Goal: Information Seeking & Learning: Learn about a topic

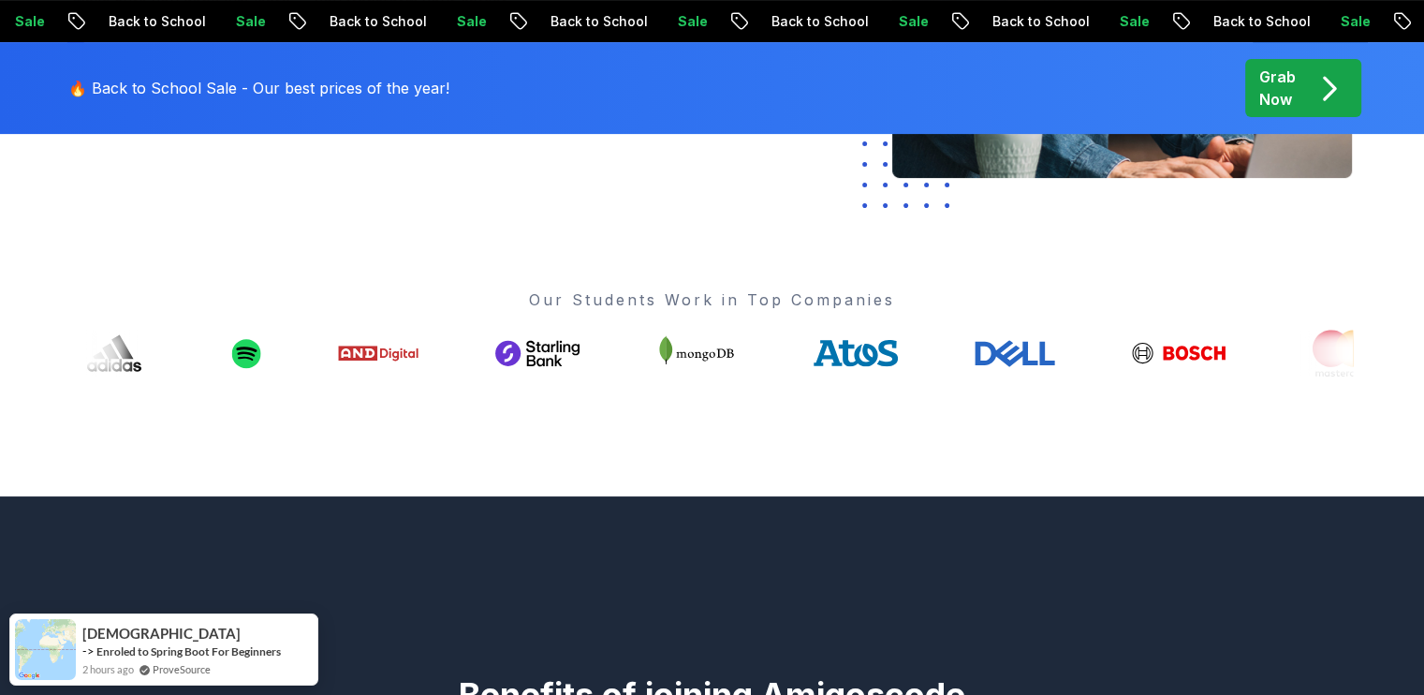
scroll to position [653, 0]
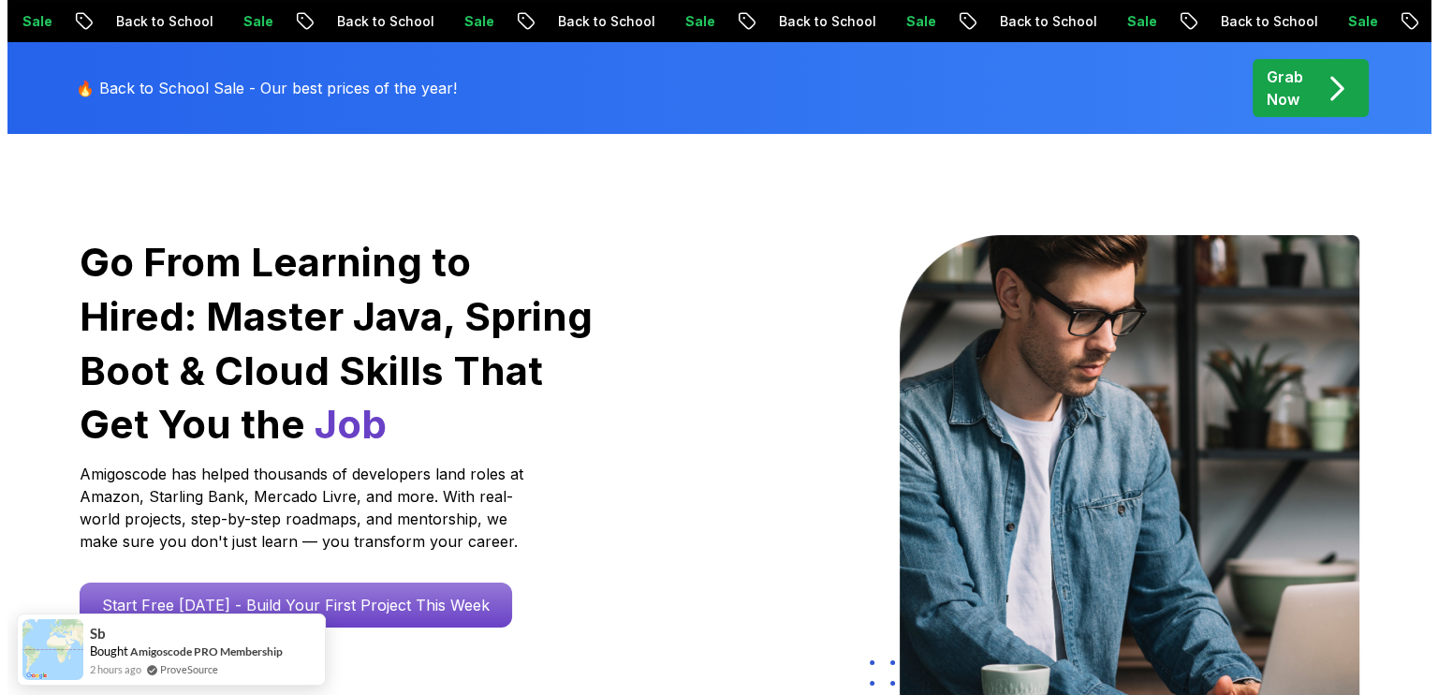
scroll to position [0, 0]
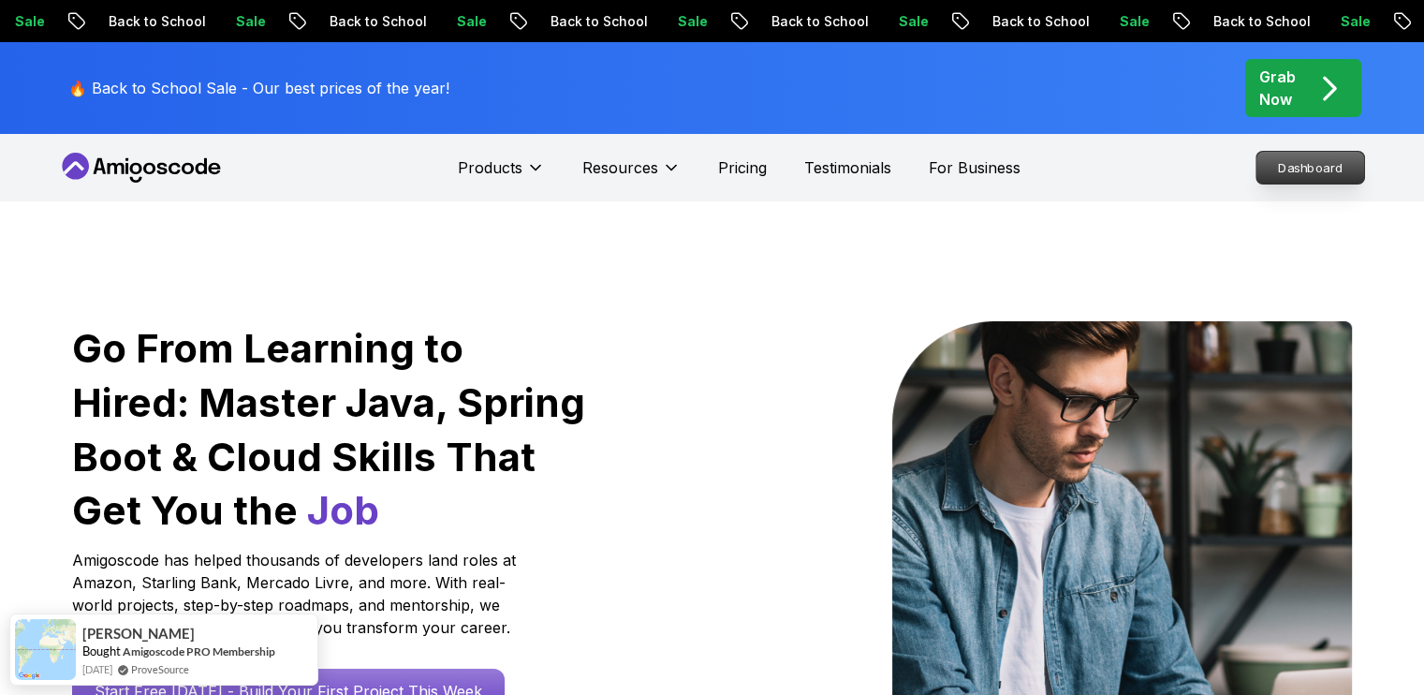
click at [1311, 168] on p "Dashboard" at bounding box center [1311, 168] width 108 height 32
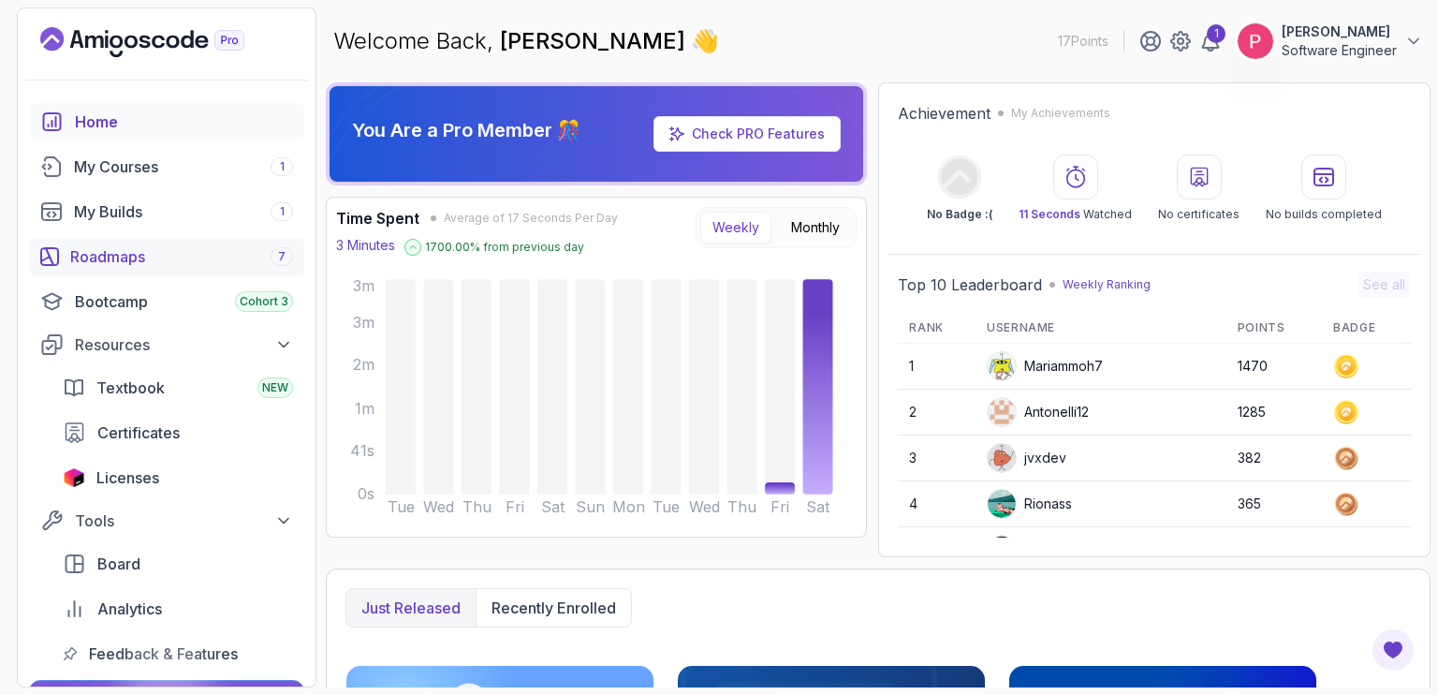
click at [137, 262] on div "Roadmaps 7" at bounding box center [181, 256] width 223 height 22
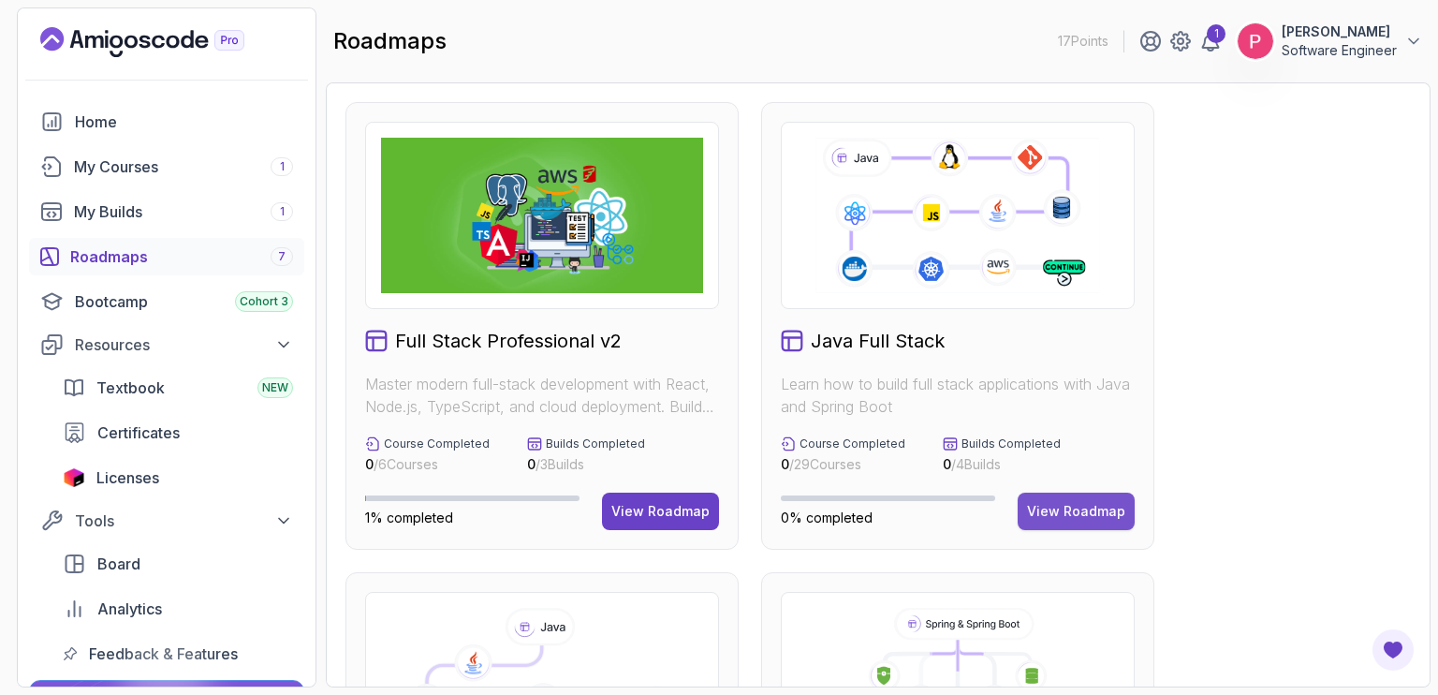
click at [1075, 508] on div "View Roadmap" at bounding box center [1076, 511] width 98 height 19
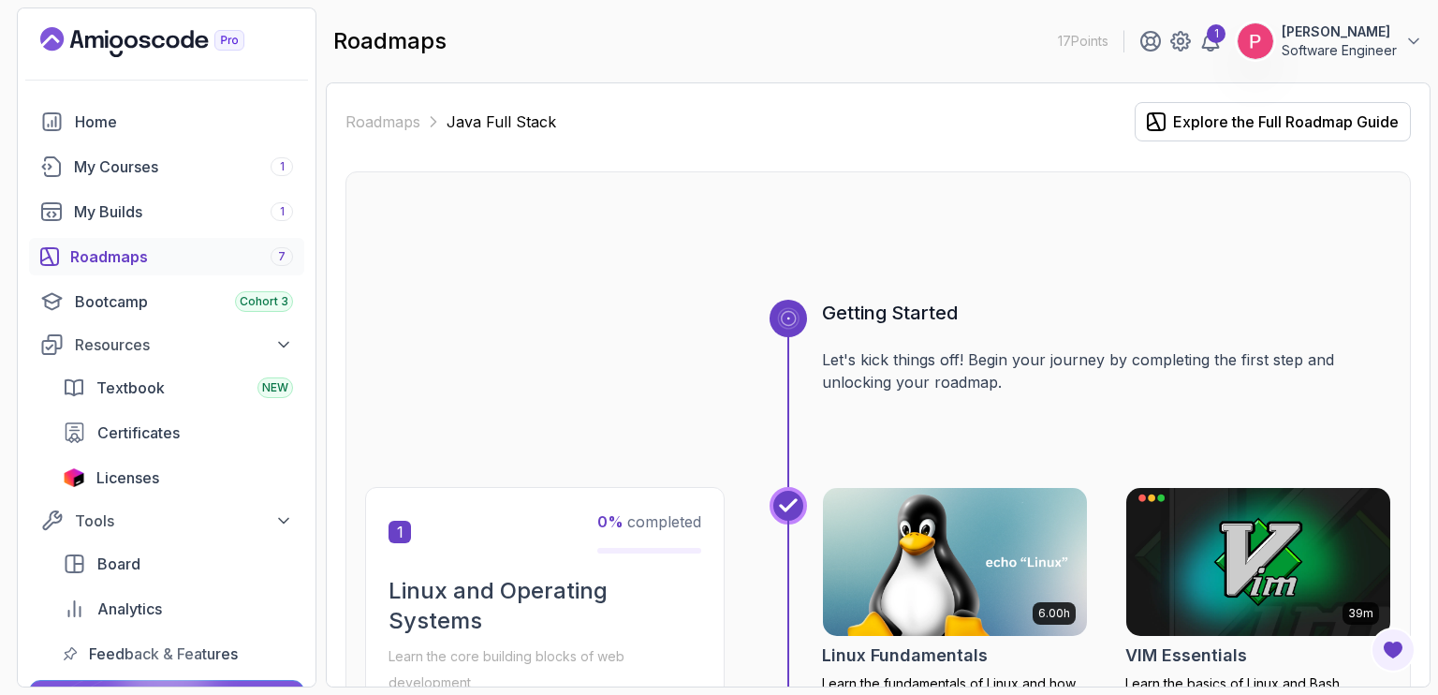
click at [1423, 179] on div "Roadmaps Java Full Stack Explore the Full Roadmap Guide Getting Started Let's k…" at bounding box center [878, 384] width 1105 height 605
drag, startPoint x: 1437, startPoint y: 164, endPoint x: 1437, endPoint y: 228, distance: 63.7
click at [1423, 228] on section "17 Points 1 [PERSON_NAME] Software Engineer Home My Courses 1 My Builds 1 Roadm…" at bounding box center [719, 347] width 1438 height 695
click at [1423, 206] on section "17 Points 1 [PERSON_NAME] Software Engineer Home My Courses 1 My Builds 1 Roadm…" at bounding box center [719, 347] width 1438 height 695
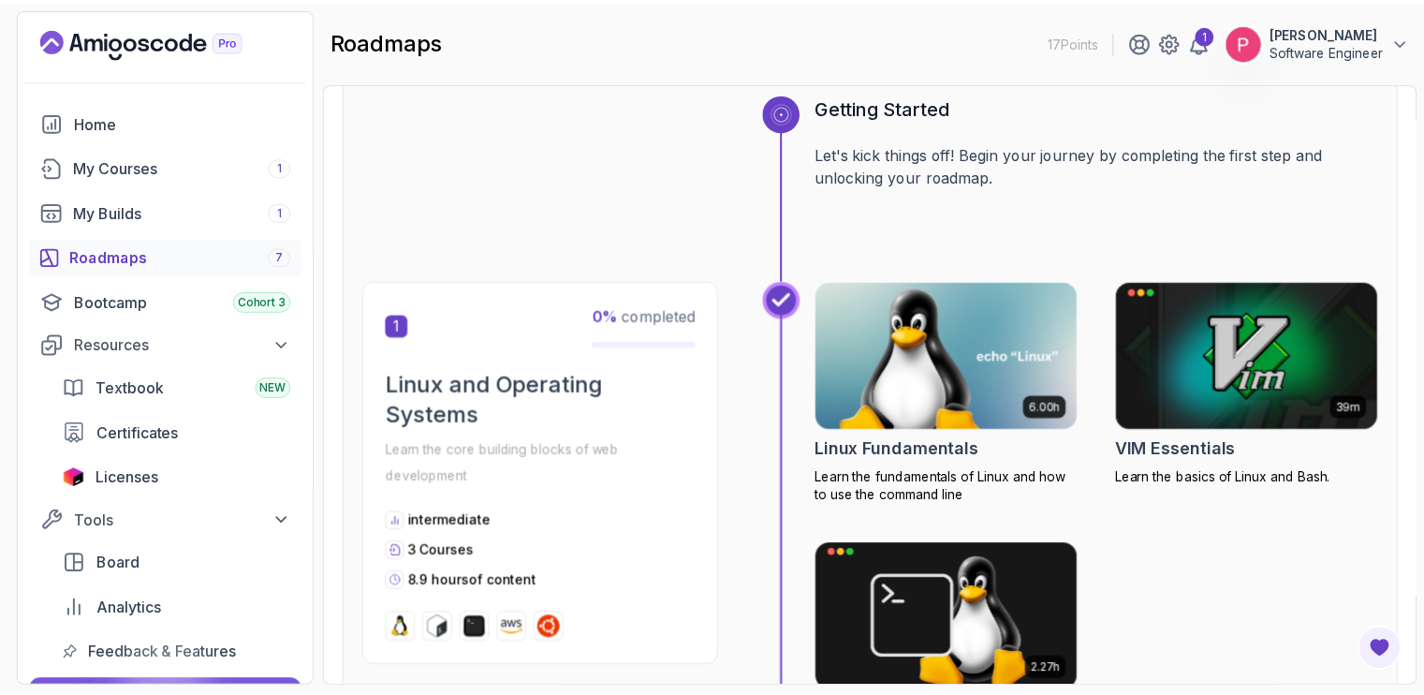
scroll to position [187, 0]
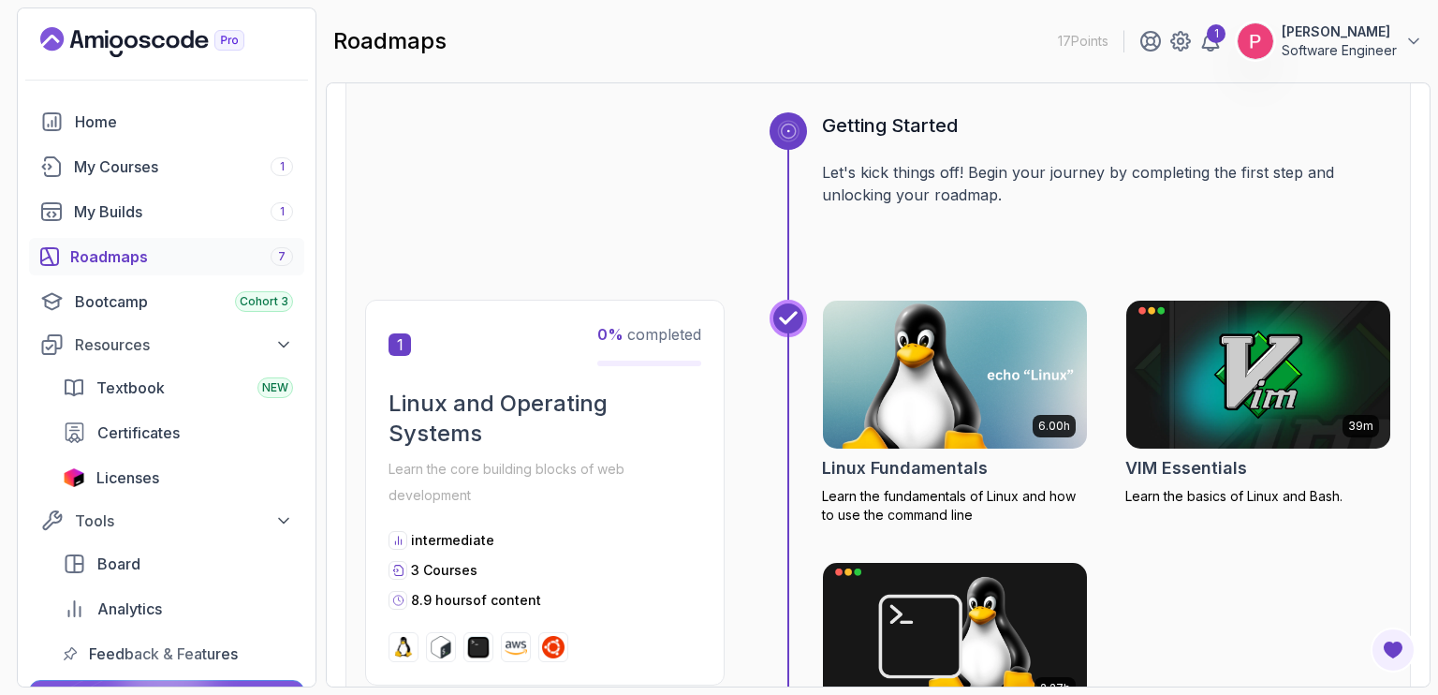
click at [940, 346] on img at bounding box center [955, 374] width 277 height 155
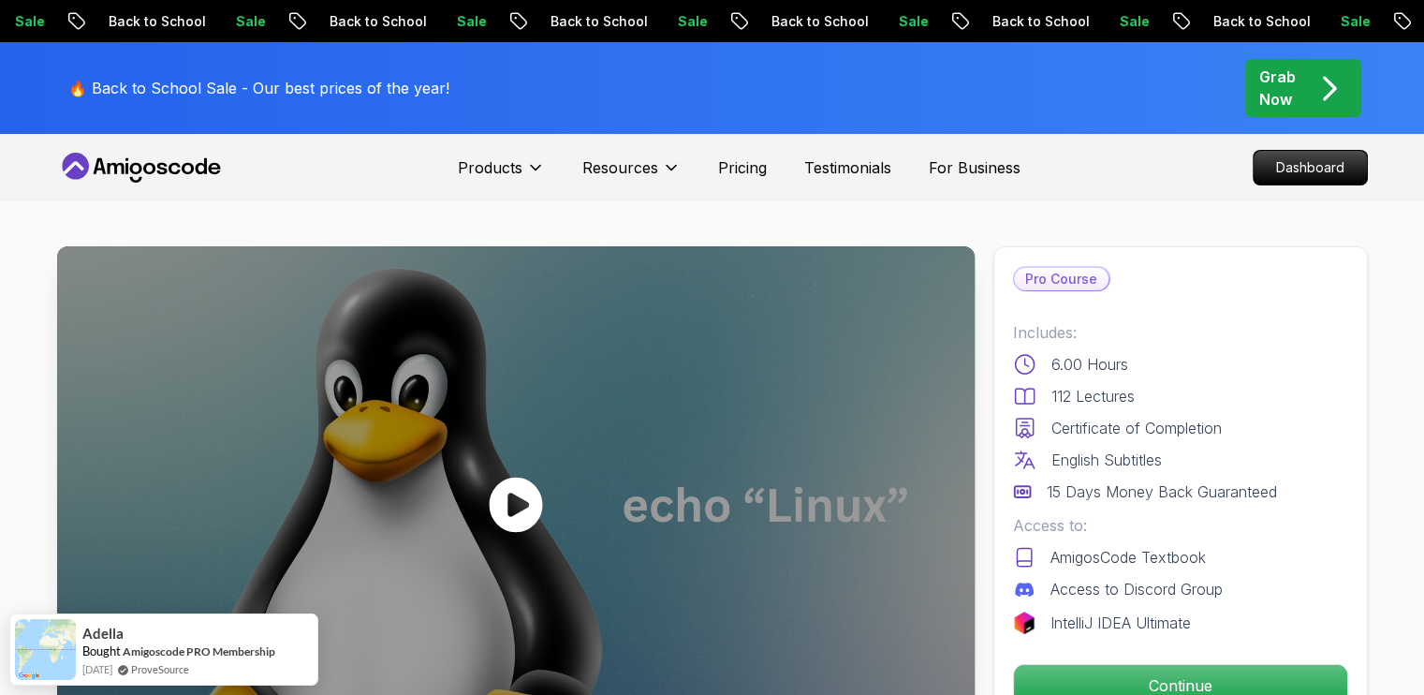
click at [541, 490] on icon at bounding box center [516, 505] width 56 height 56
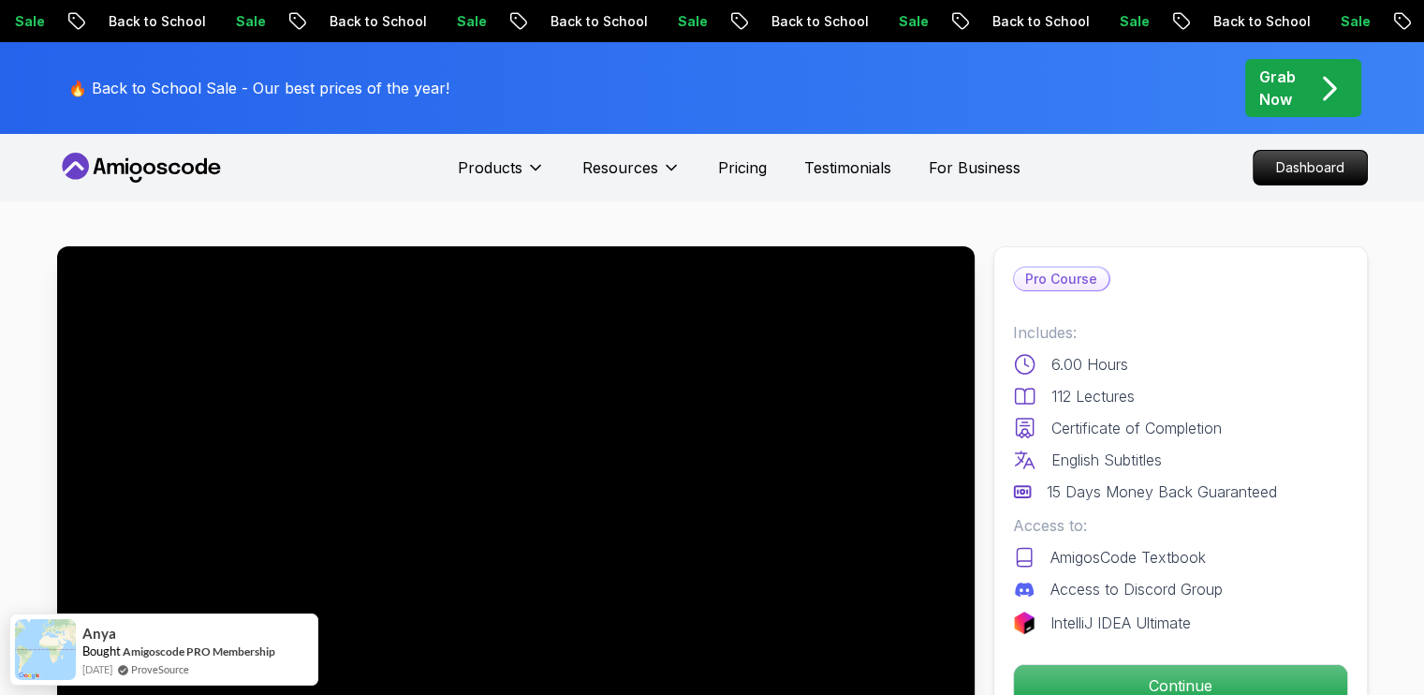
scroll to position [102, 0]
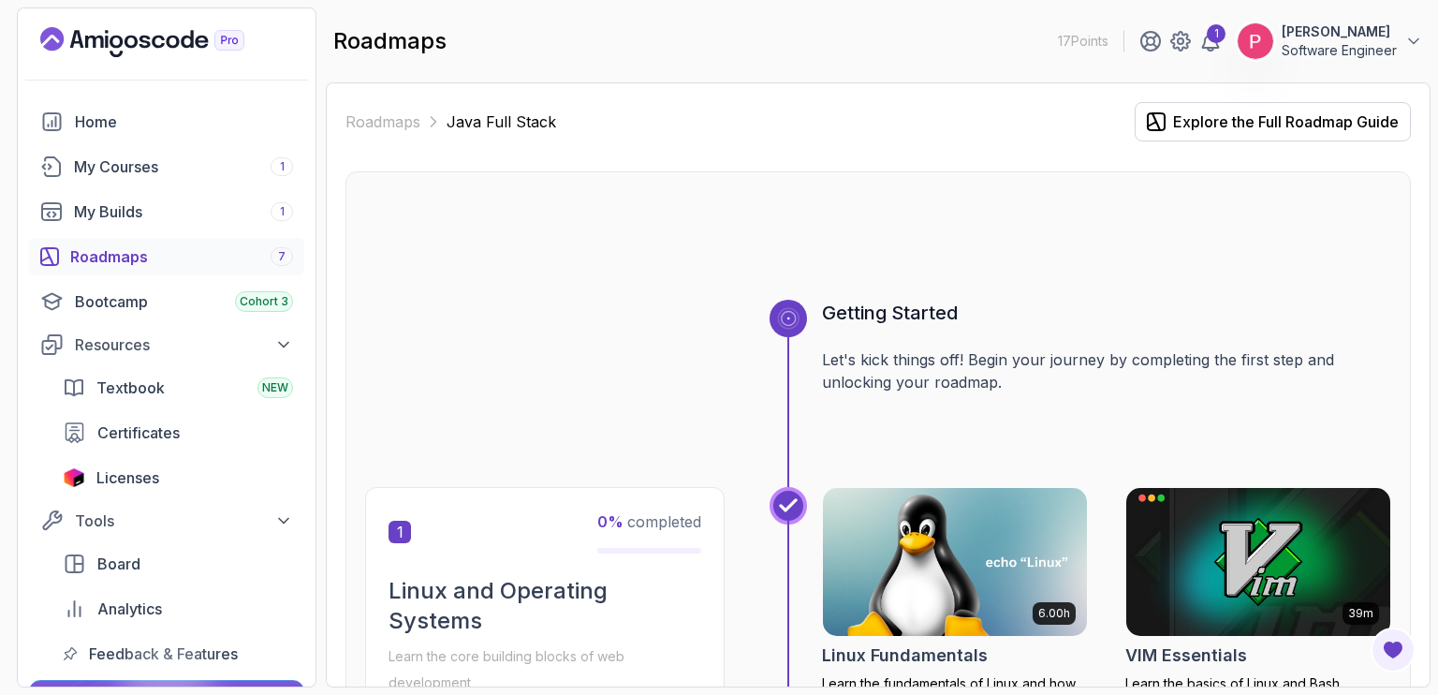
click at [115, 250] on div "Roadmaps 7" at bounding box center [181, 256] width 223 height 22
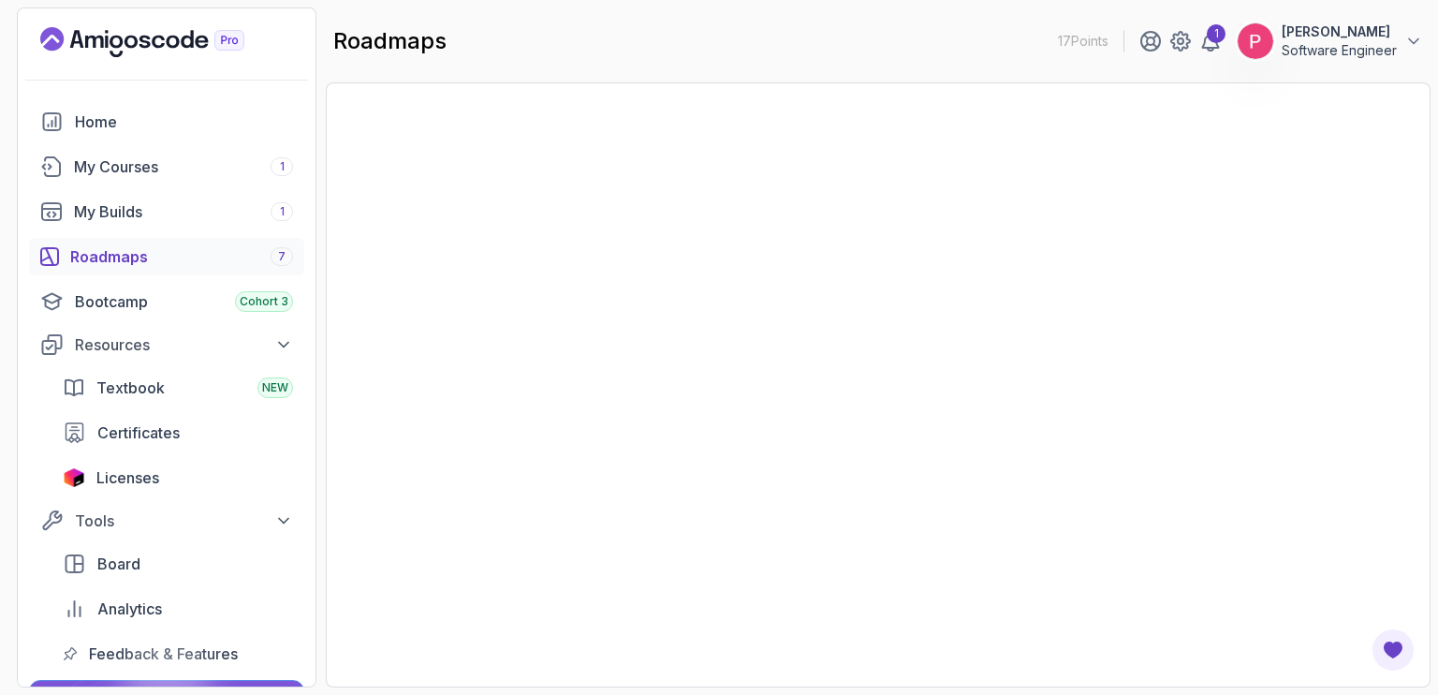
click at [1423, 155] on section "17 Points 1 [PERSON_NAME] Software Engineer Home My Courses 1 My Builds 1 Roadm…" at bounding box center [719, 347] width 1438 height 695
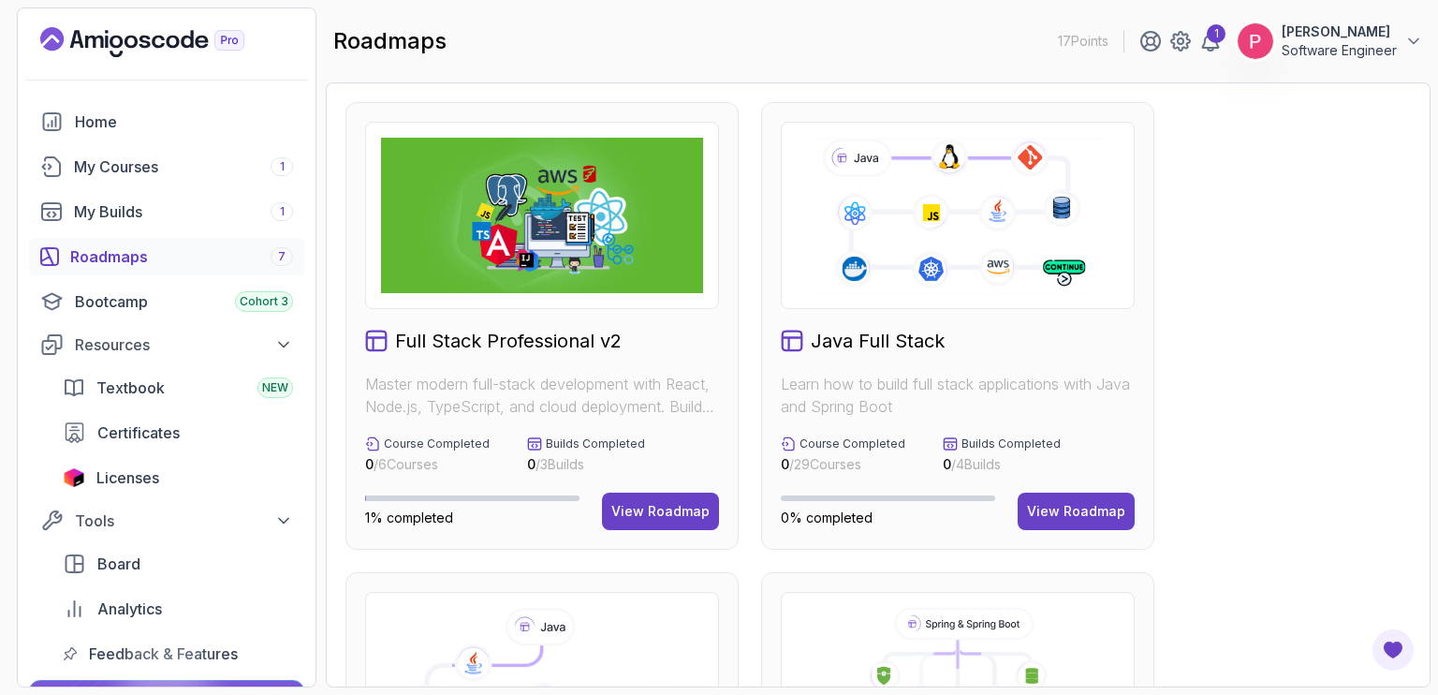
drag, startPoint x: 1437, startPoint y: 131, endPoint x: 1437, endPoint y: 215, distance: 84.3
click at [1423, 215] on section "17 Points 1 [PERSON_NAME] Software Engineer Home My Courses 1 My Builds 1 Roadm…" at bounding box center [719, 347] width 1438 height 695
drag, startPoint x: 1437, startPoint y: 130, endPoint x: 1322, endPoint y: 194, distance: 131.6
click at [1322, 194] on section "17 Points 1 [PERSON_NAME] Software Engineer Home My Courses 1 My Builds 1 Roadm…" at bounding box center [719, 347] width 1438 height 695
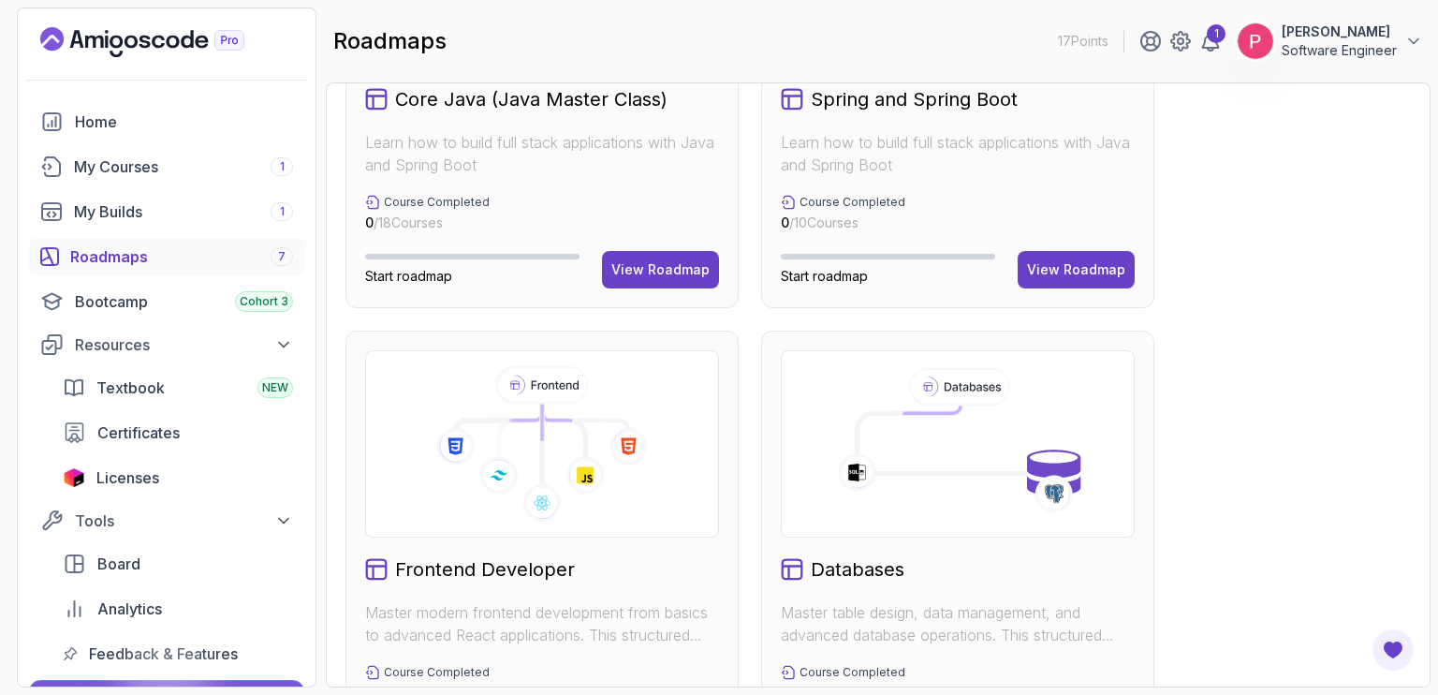
scroll to position [524, 0]
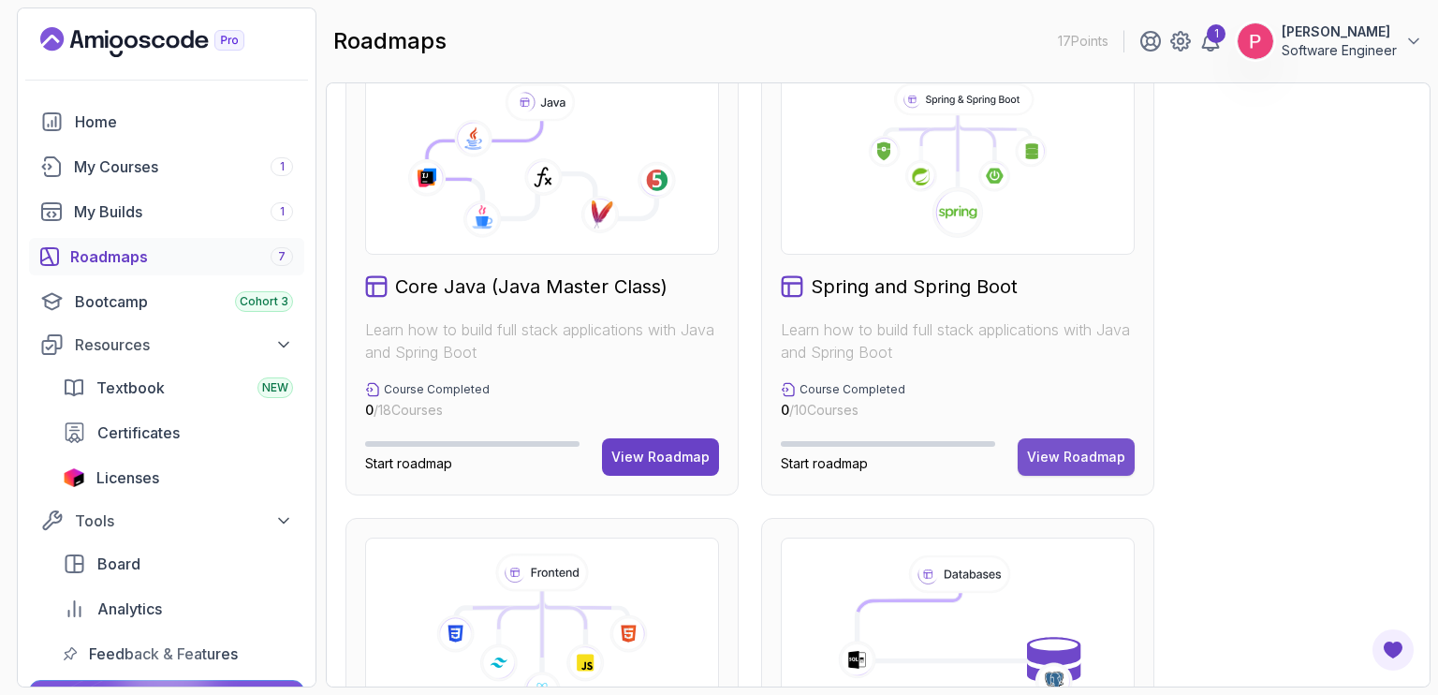
click at [1075, 455] on div "View Roadmap" at bounding box center [1076, 457] width 98 height 19
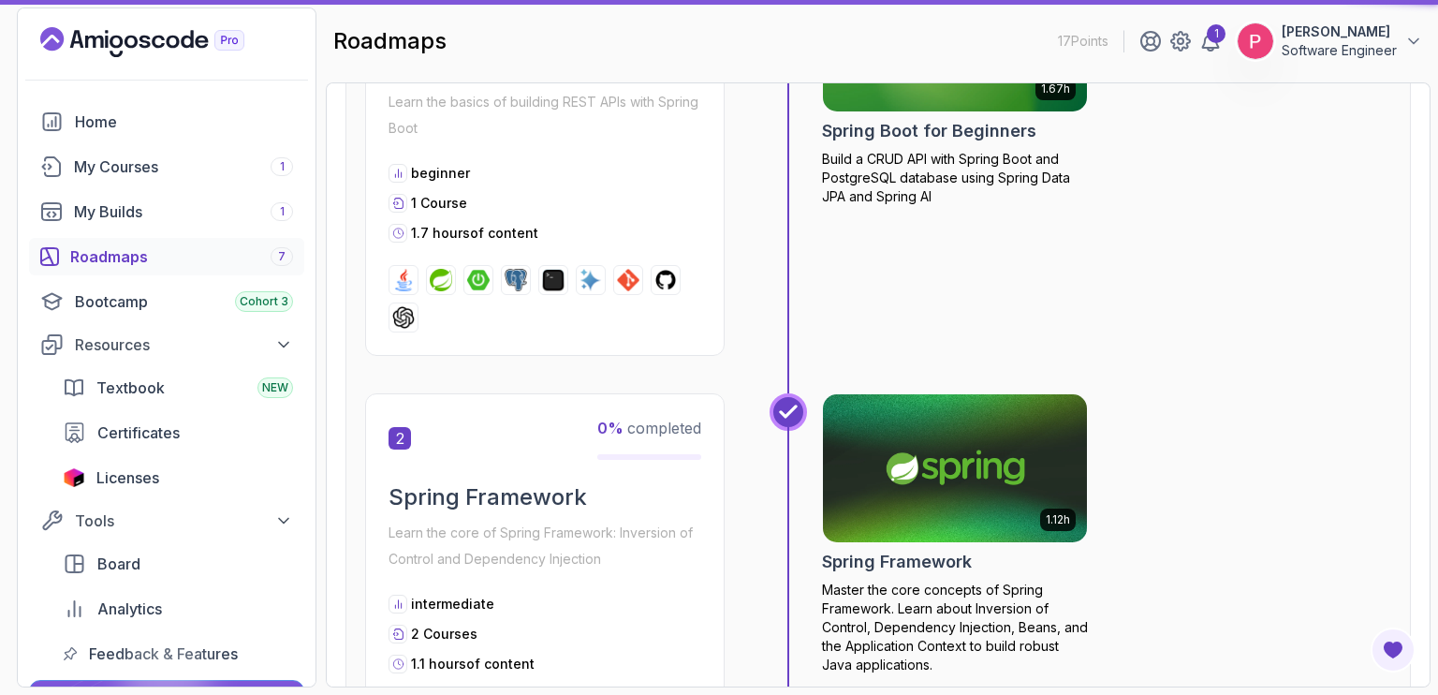
scroll to position [19, 0]
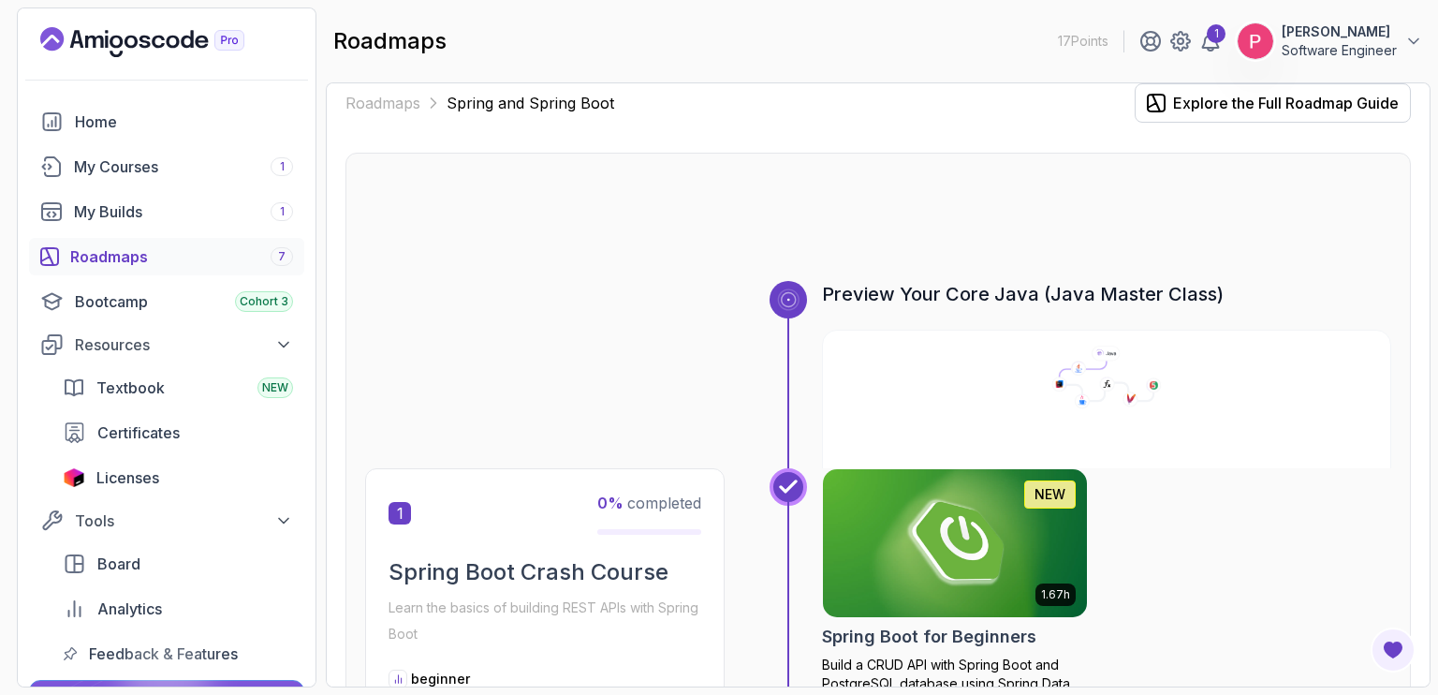
click at [1330, 204] on div at bounding box center [878, 236] width 1026 height 90
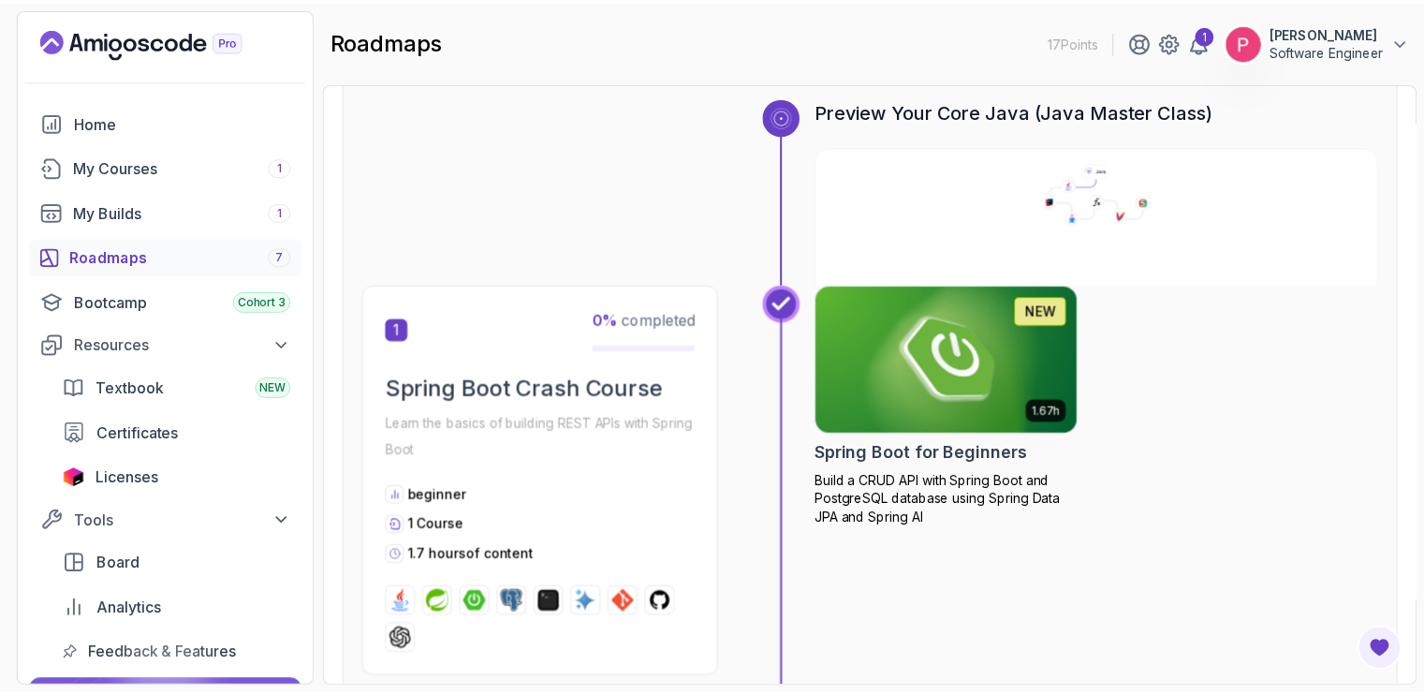
scroll to position [199, 0]
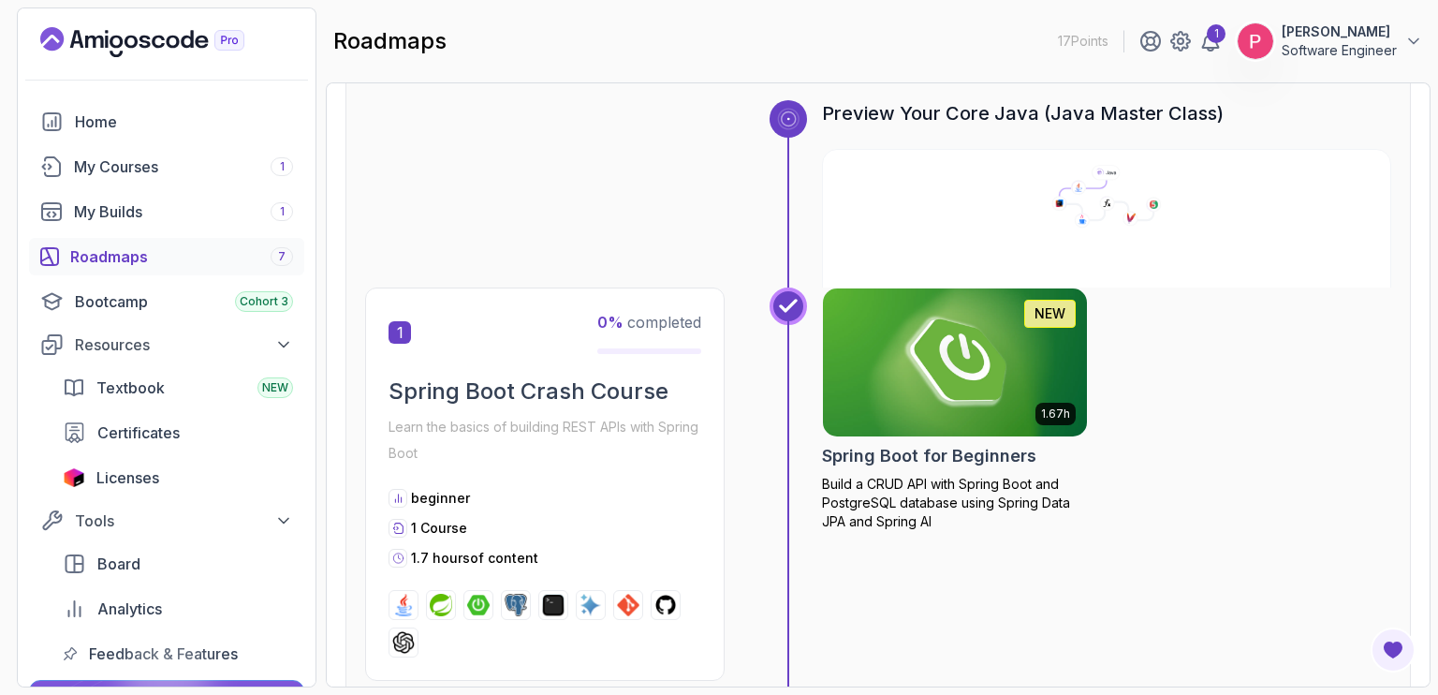
click at [925, 385] on img at bounding box center [955, 362] width 277 height 155
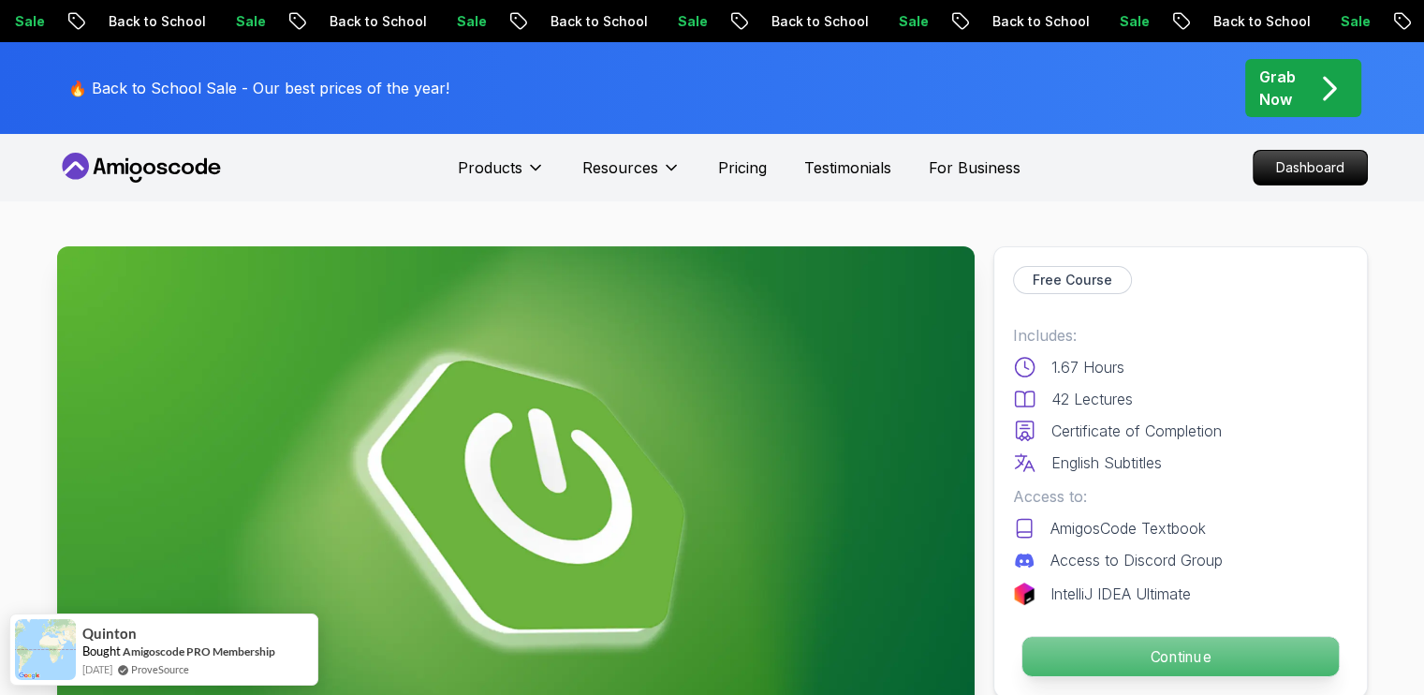
click at [1165, 644] on p "Continue" at bounding box center [1180, 656] width 316 height 39
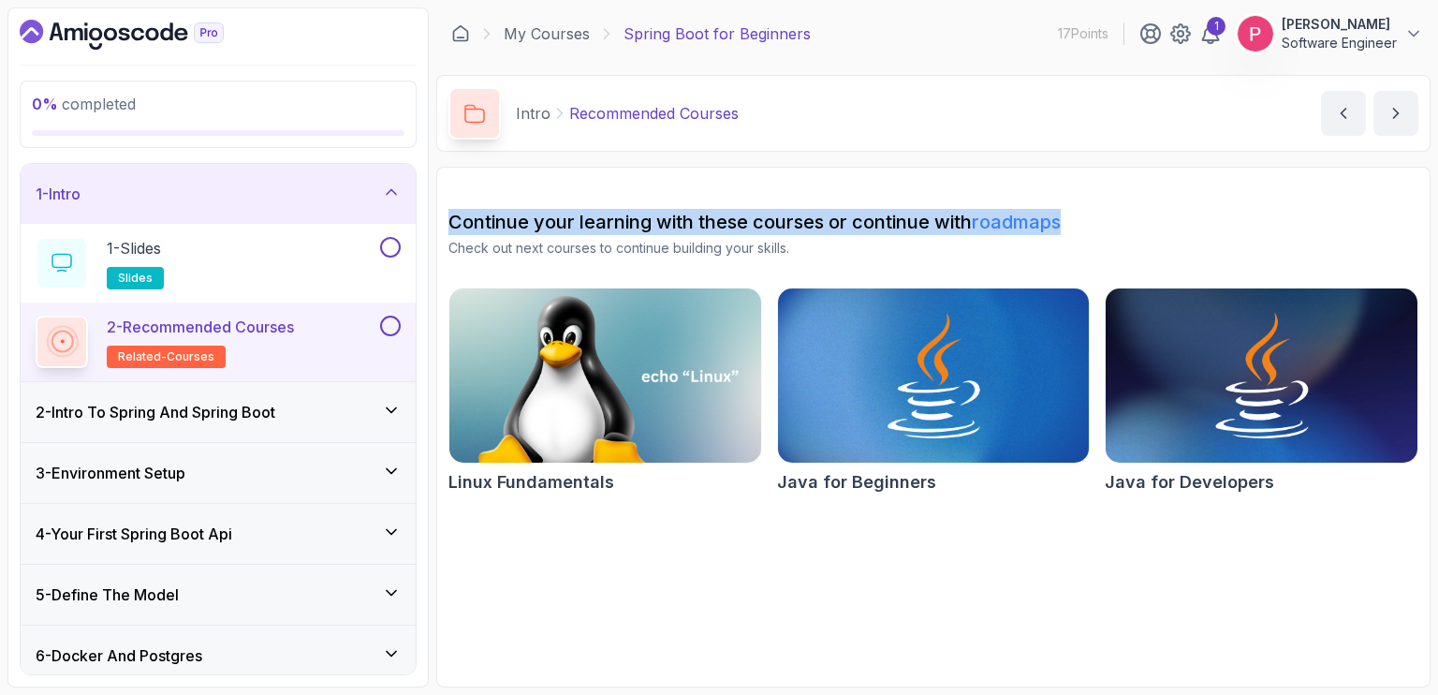
drag, startPoint x: 1437, startPoint y: 120, endPoint x: 1437, endPoint y: 195, distance: 74.9
click at [1423, 195] on section "0 % completed 1 - Intro 1 - Slides slides 2 - Recommended Courses related-cours…" at bounding box center [719, 347] width 1438 height 695
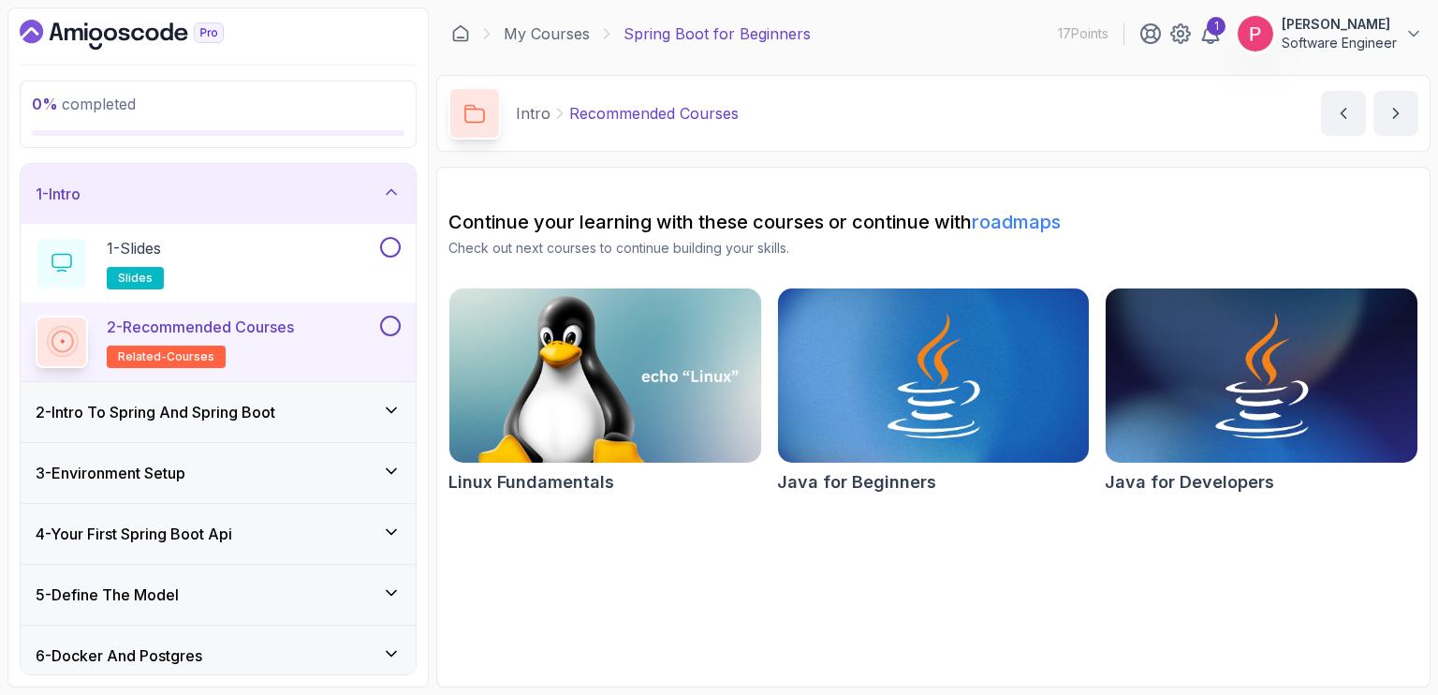
click at [994, 236] on div "Continue your learning with these courses or continue with roadmaps Check out n…" at bounding box center [934, 233] width 970 height 49
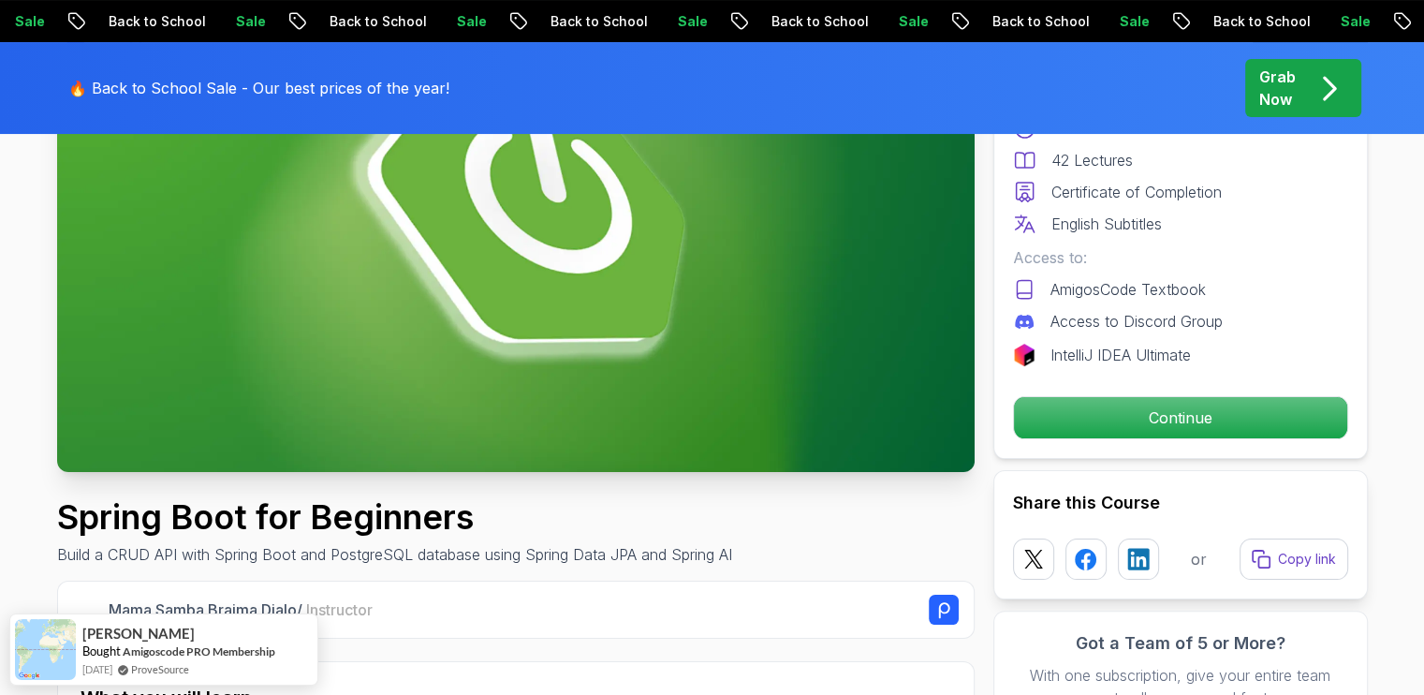
scroll to position [319, 0]
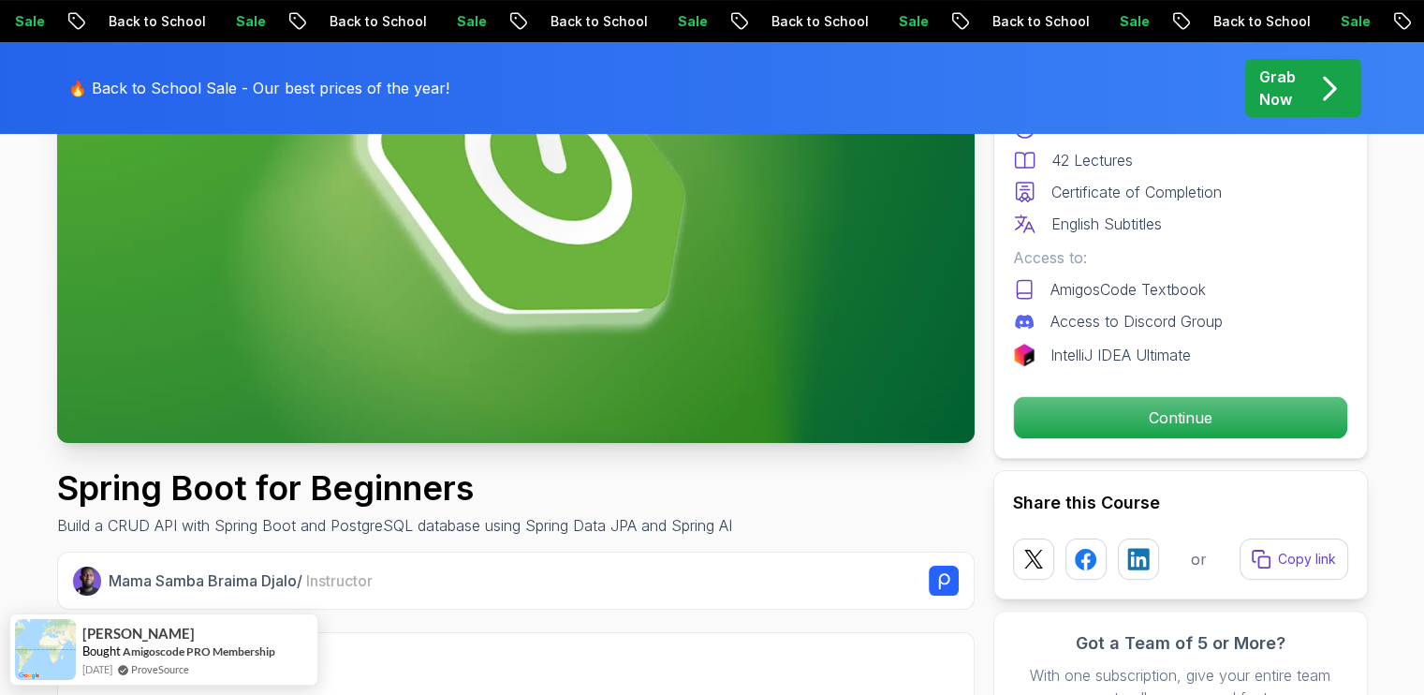
click at [532, 204] on img at bounding box center [516, 185] width 918 height 516
click at [320, 253] on img at bounding box center [516, 185] width 918 height 516
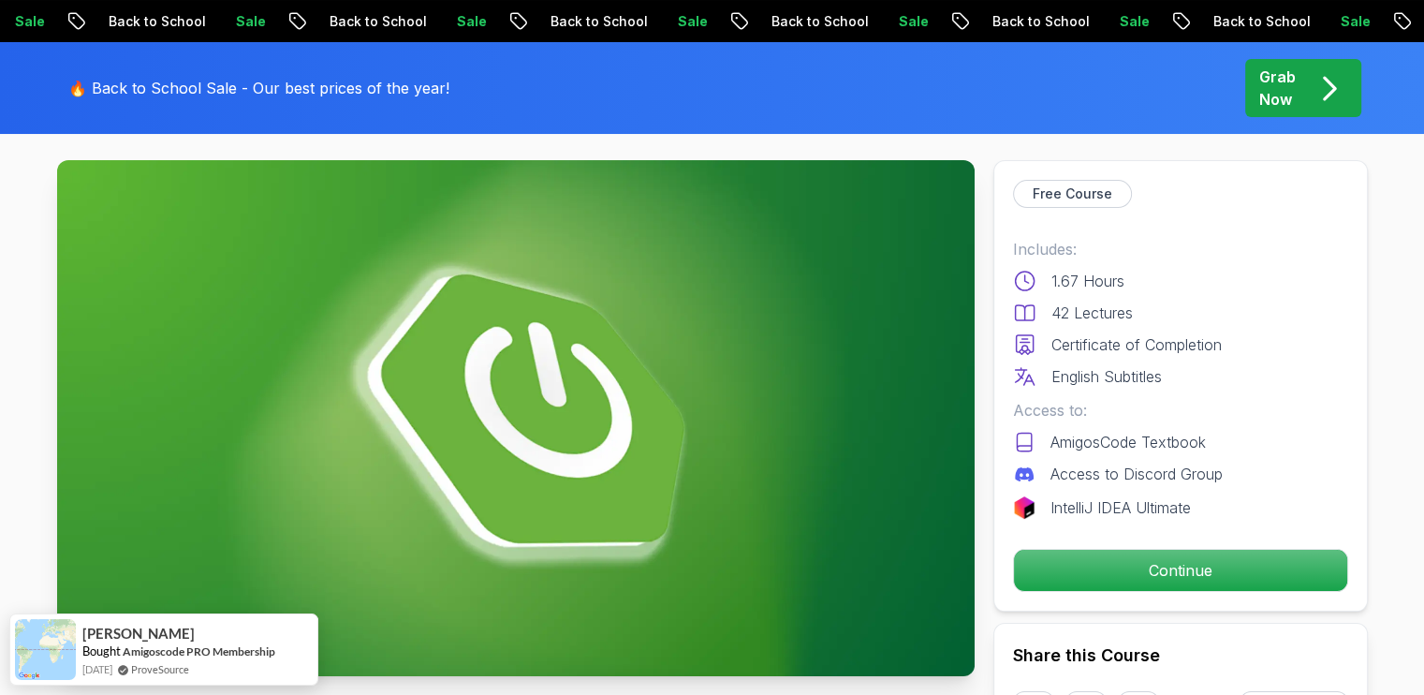
scroll to position [76, 0]
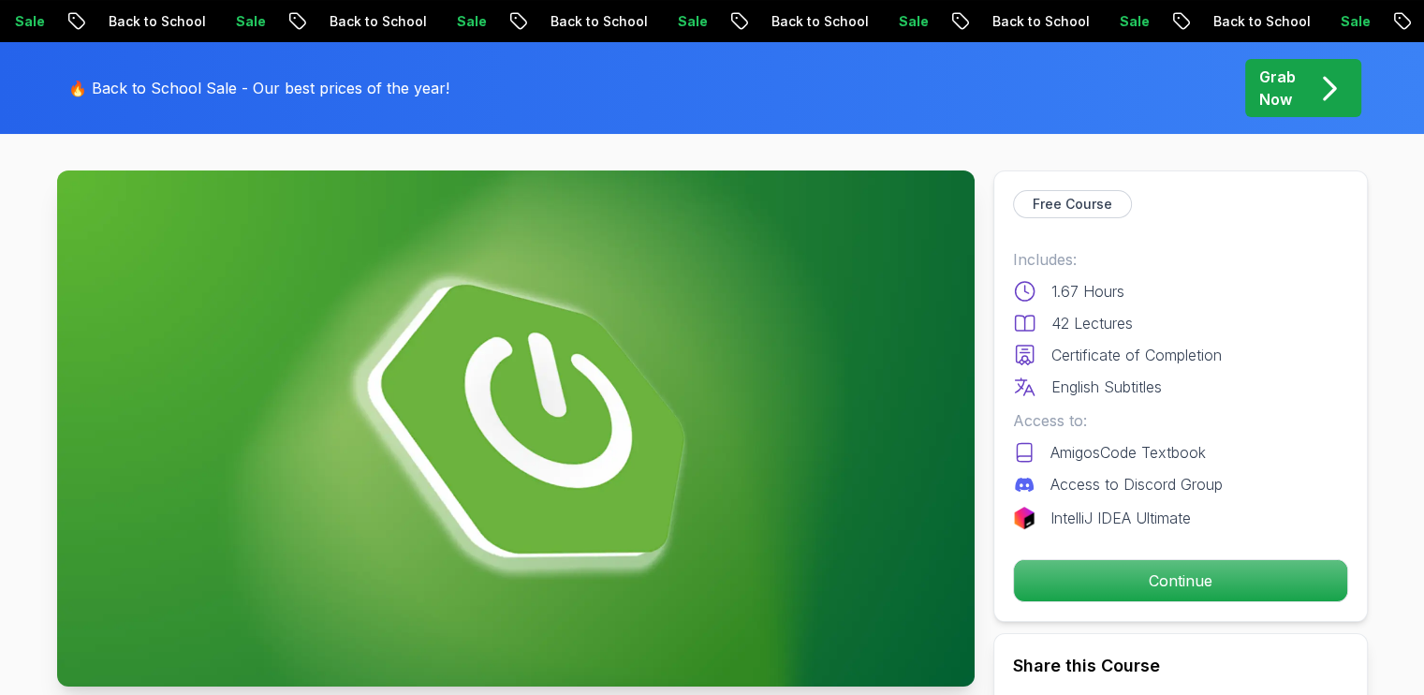
click at [622, 434] on img at bounding box center [516, 428] width 918 height 516
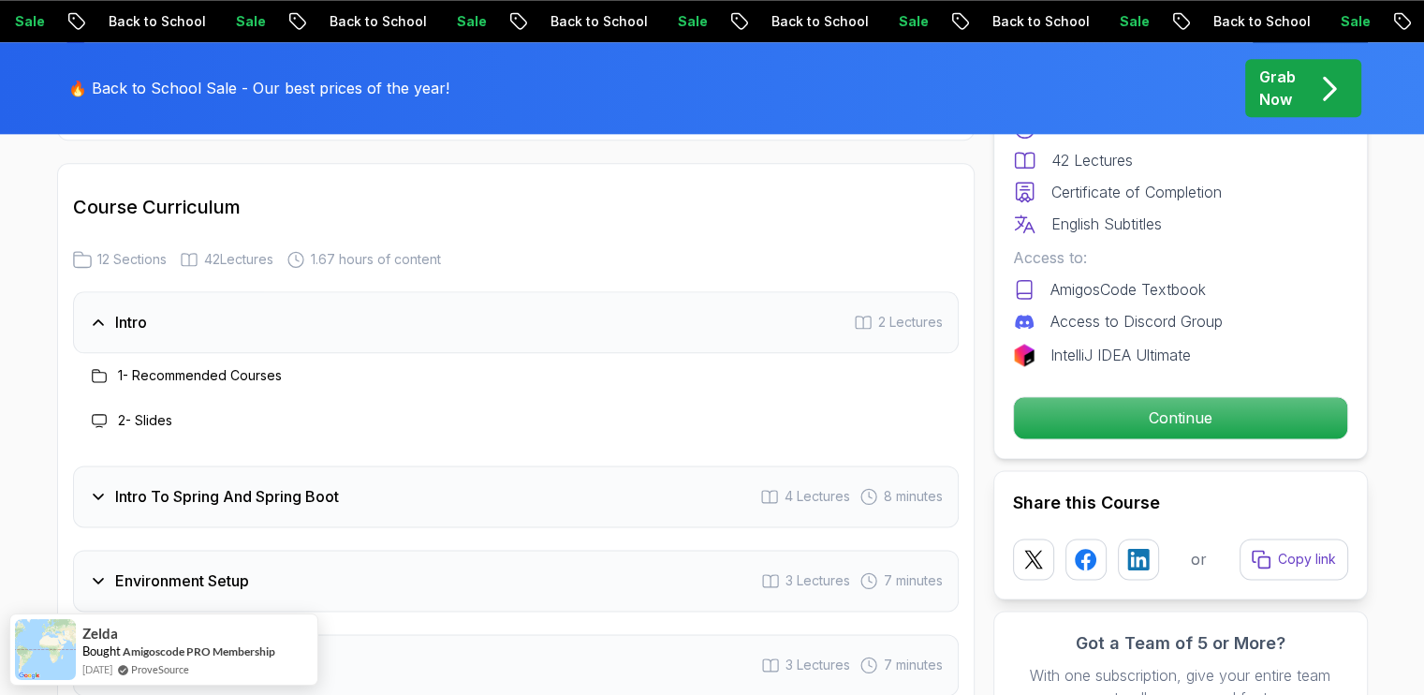
scroll to position [2158, 0]
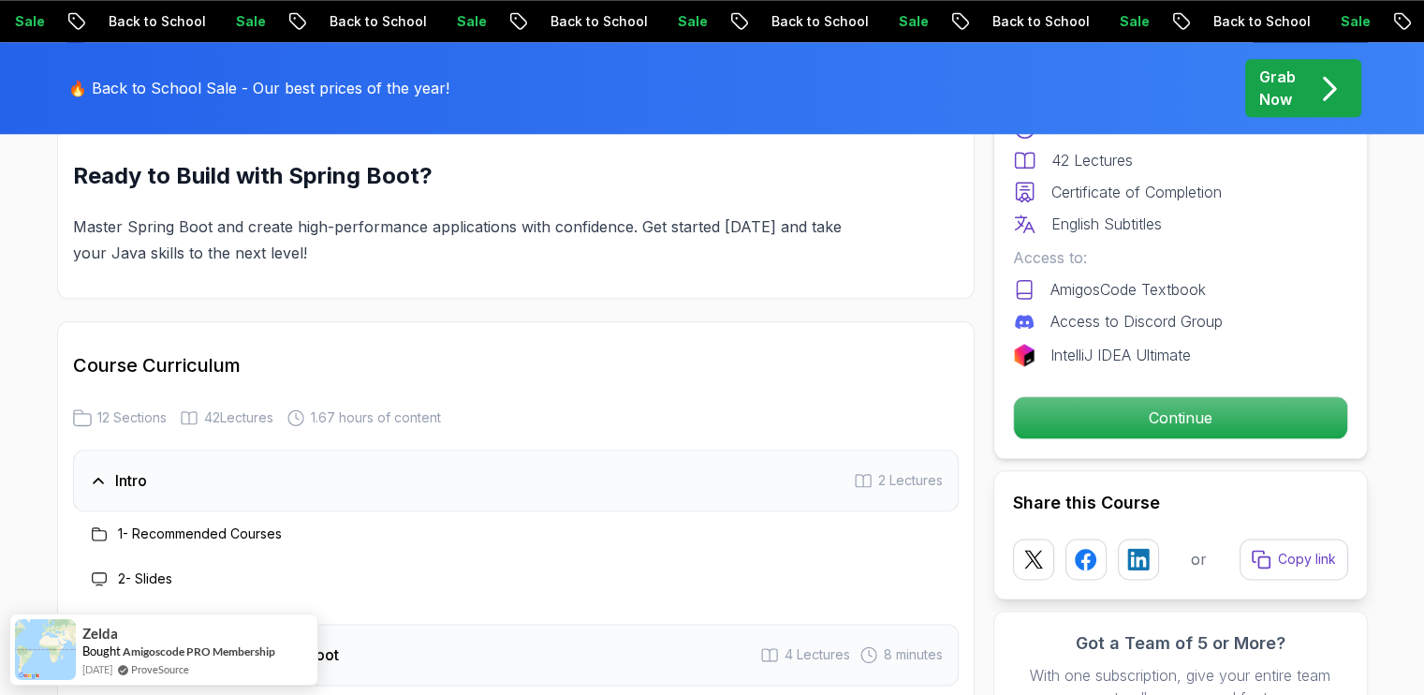
click at [120, 469] on h3 "Intro" at bounding box center [131, 480] width 32 height 22
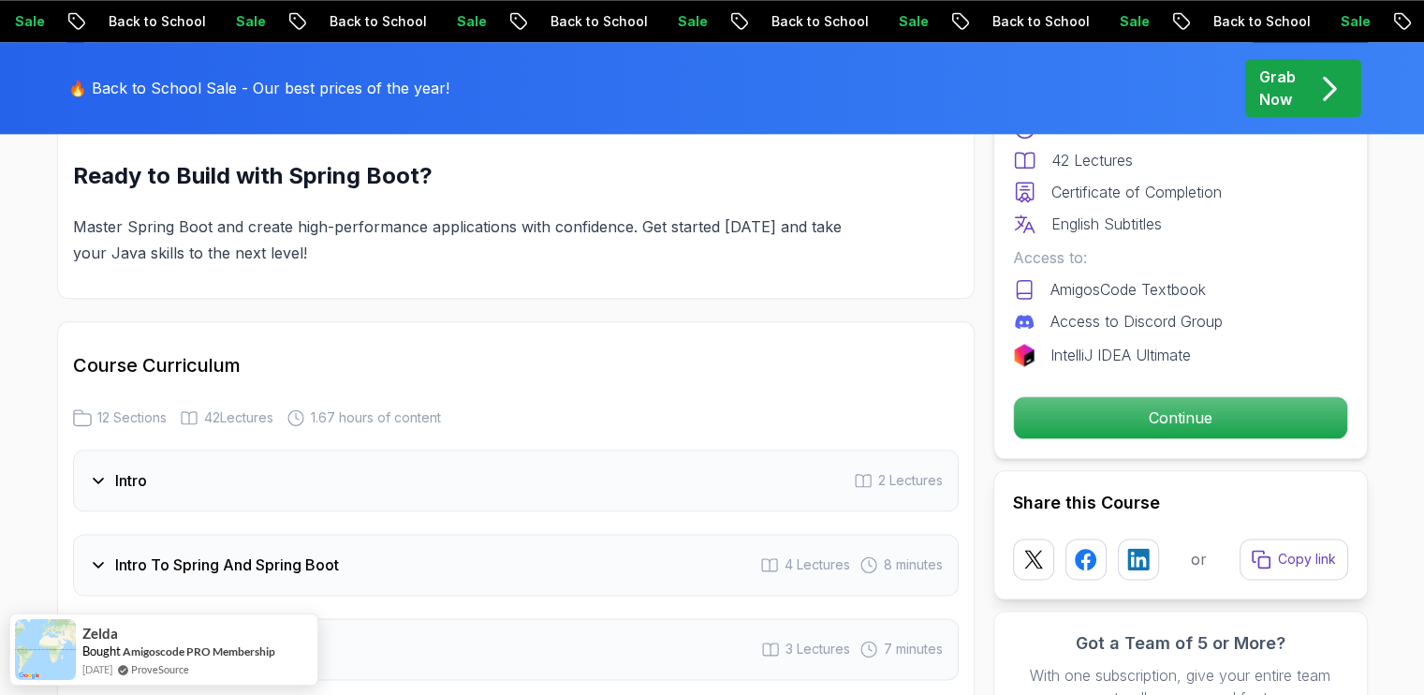
click at [120, 469] on h3 "Intro" at bounding box center [131, 480] width 32 height 22
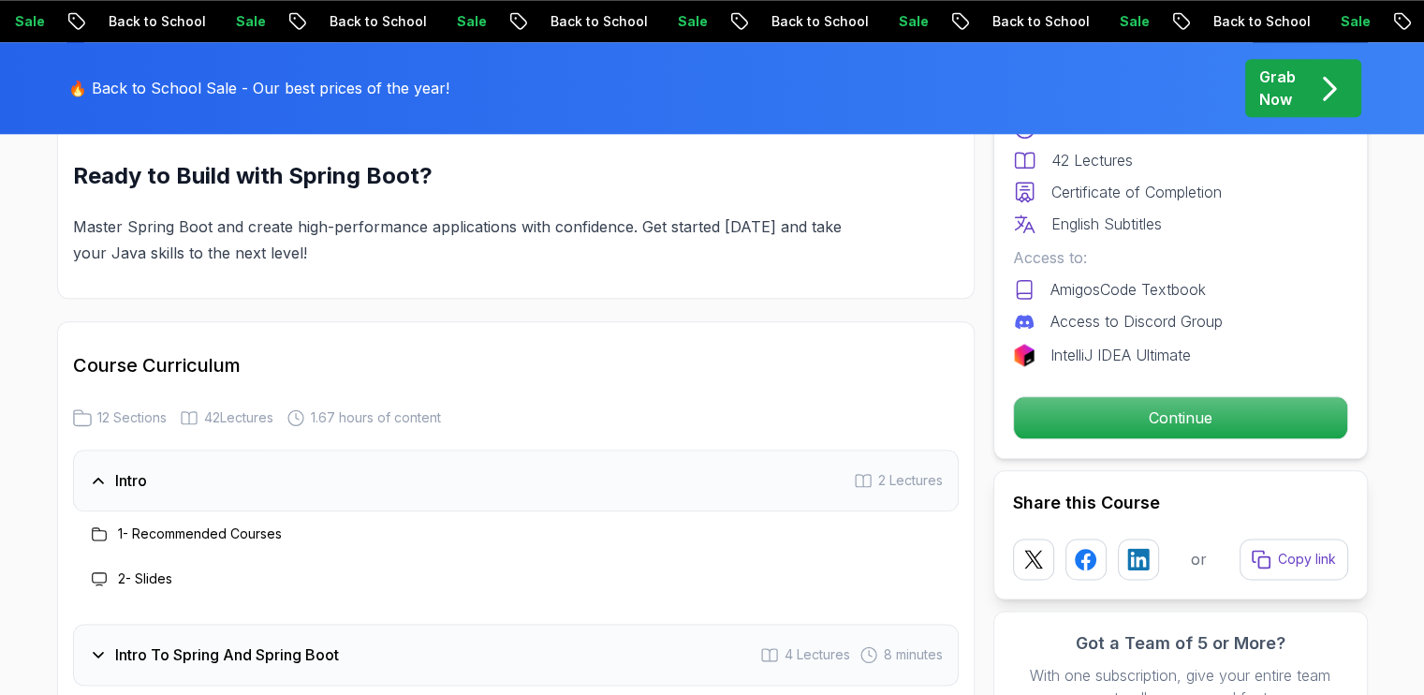
click at [213, 524] on h3 "1 - Recommended Courses" at bounding box center [200, 533] width 164 height 19
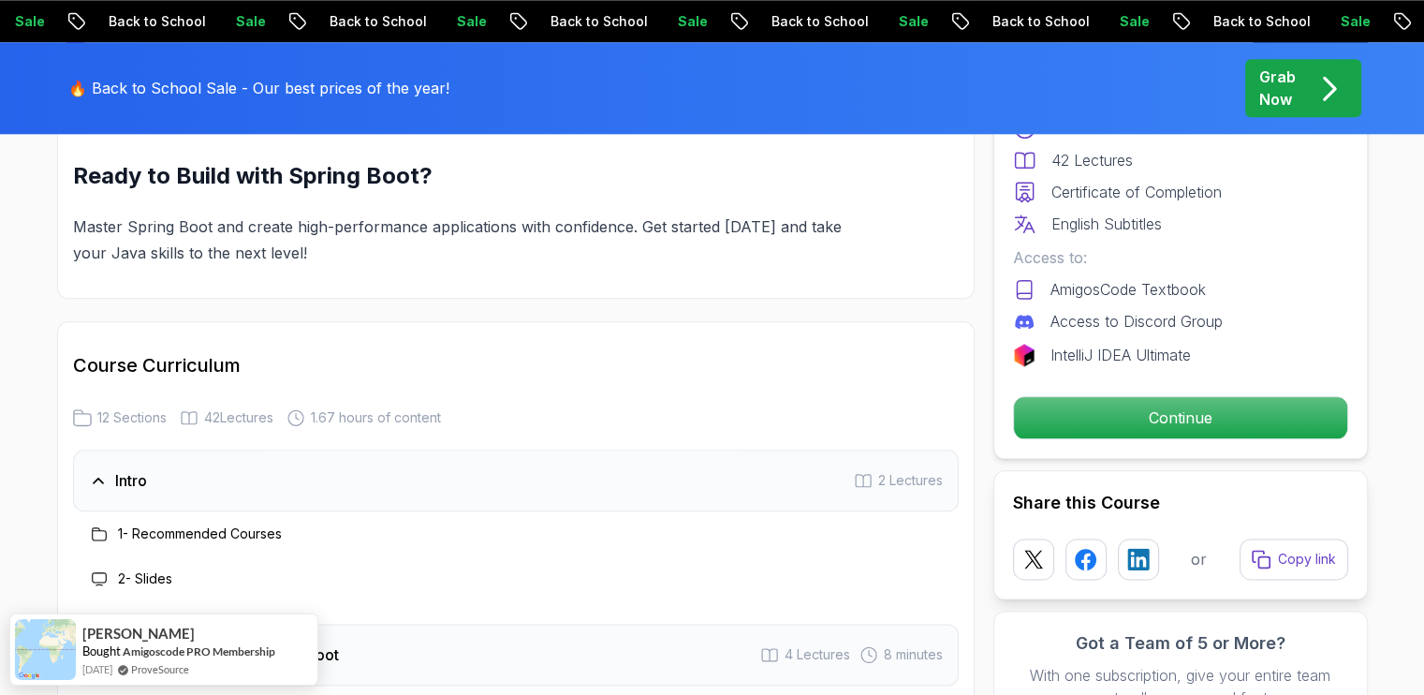
click at [97, 526] on icon at bounding box center [99, 533] width 15 height 15
click at [105, 573] on icon at bounding box center [99, 579] width 14 height 12
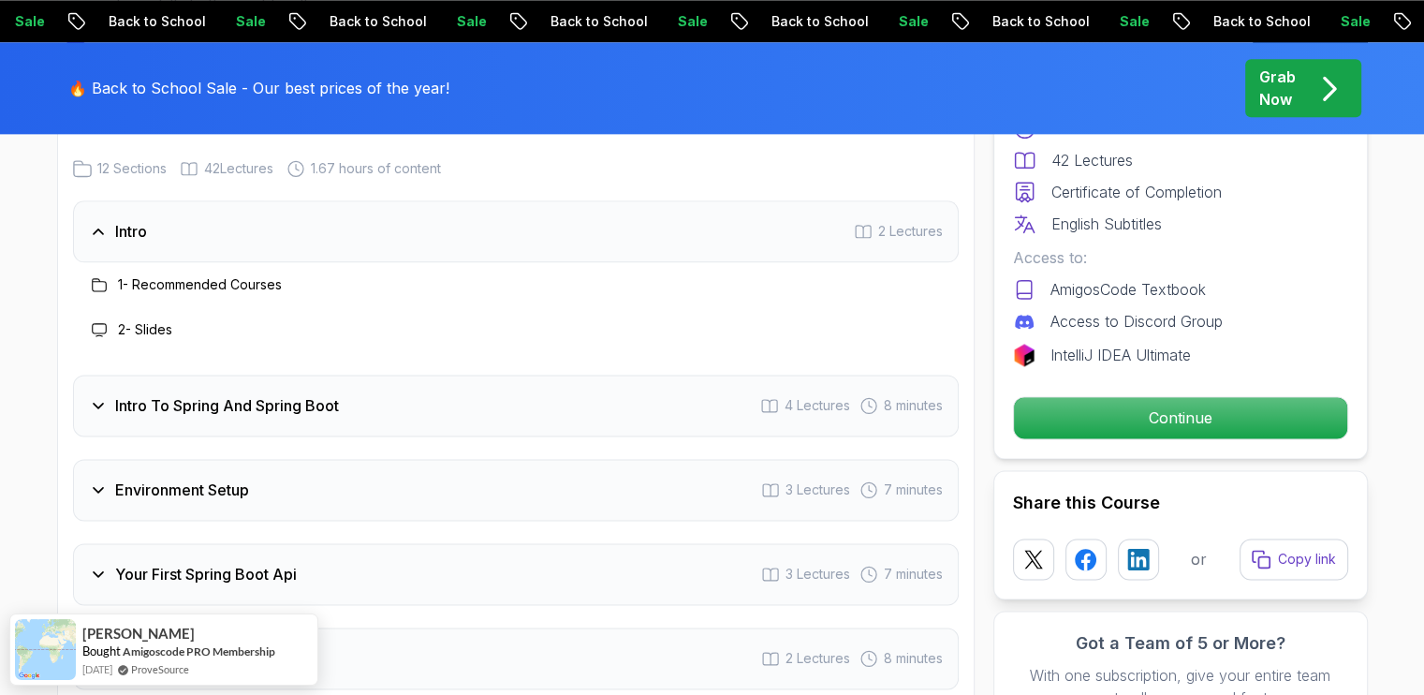
scroll to position [2516, 0]
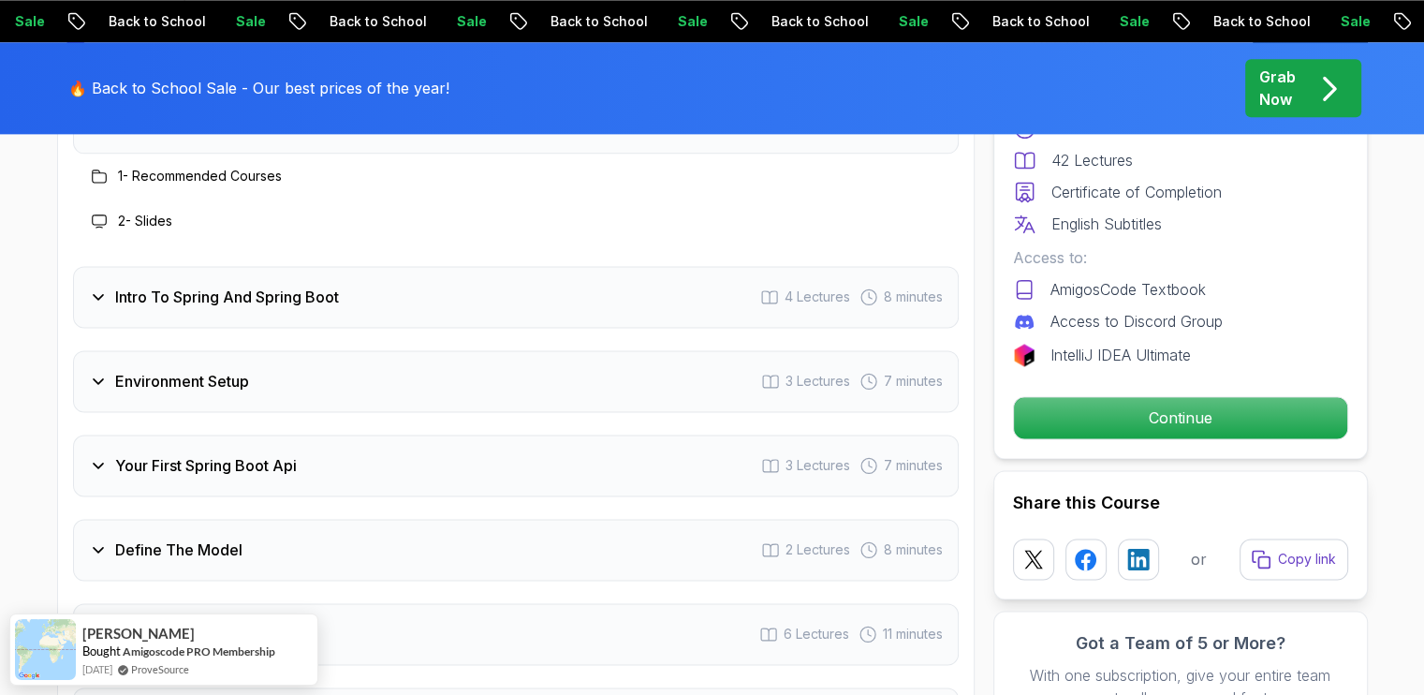
click at [464, 266] on div "Intro To Spring And Spring Boot 4 Lectures 8 minutes" at bounding box center [516, 297] width 886 height 62
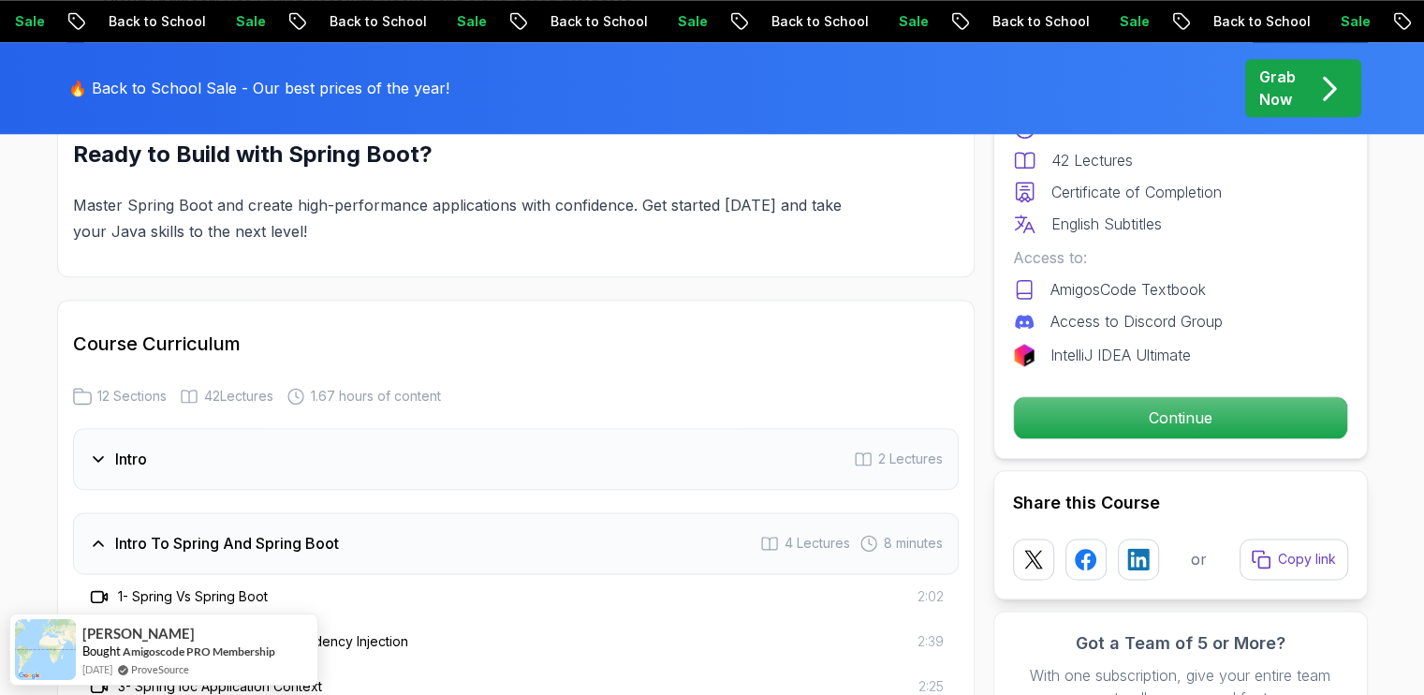
scroll to position [2150, 0]
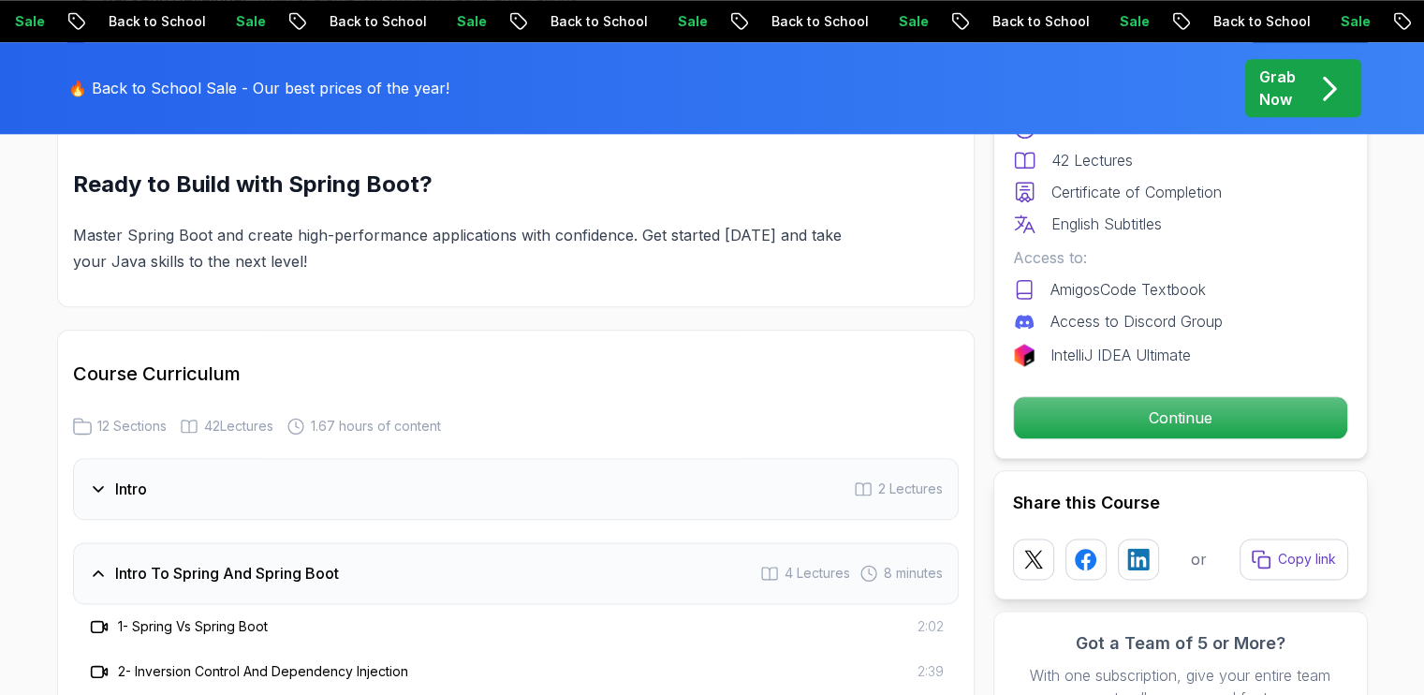
click at [242, 464] on div "Intro 2 Lectures" at bounding box center [516, 489] width 886 height 62
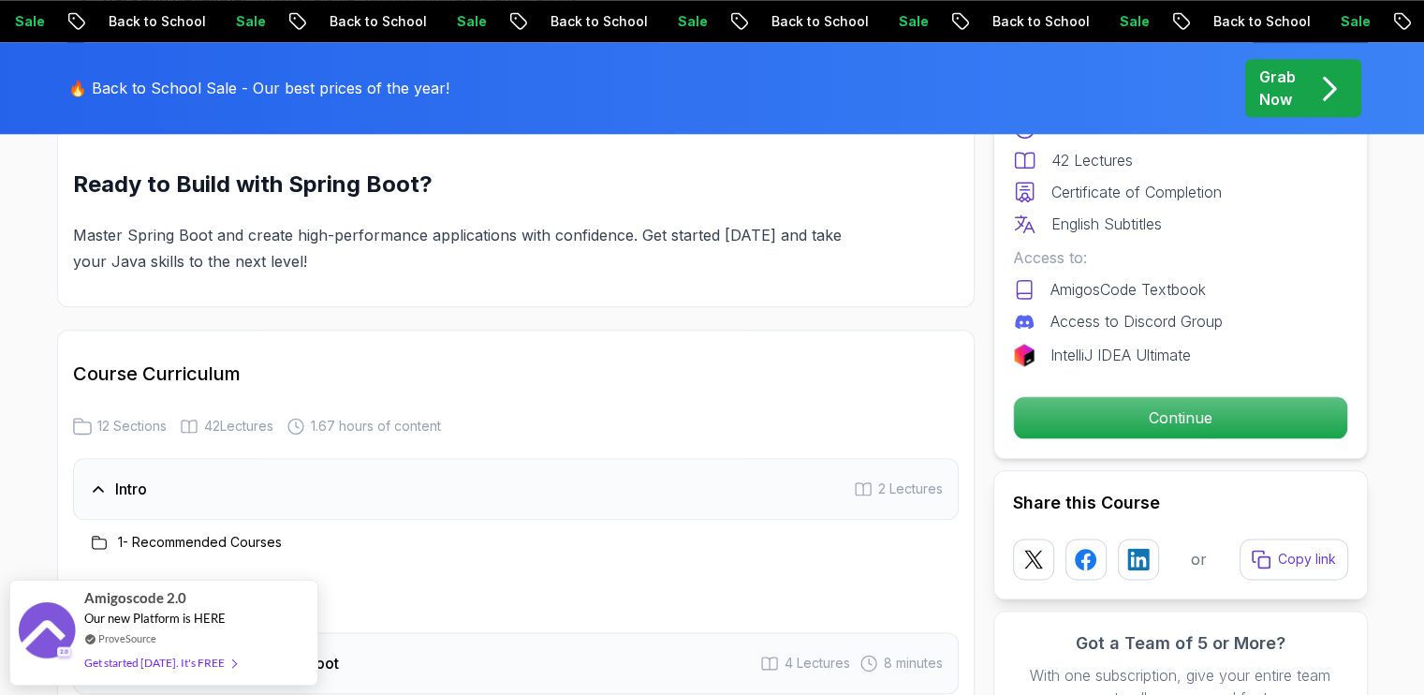
click at [97, 535] on icon at bounding box center [99, 542] width 15 height 15
click at [150, 533] on h3 "1 - Recommended Courses" at bounding box center [200, 542] width 164 height 19
click at [149, 578] on h3 "2 - Slides" at bounding box center [145, 587] width 54 height 19
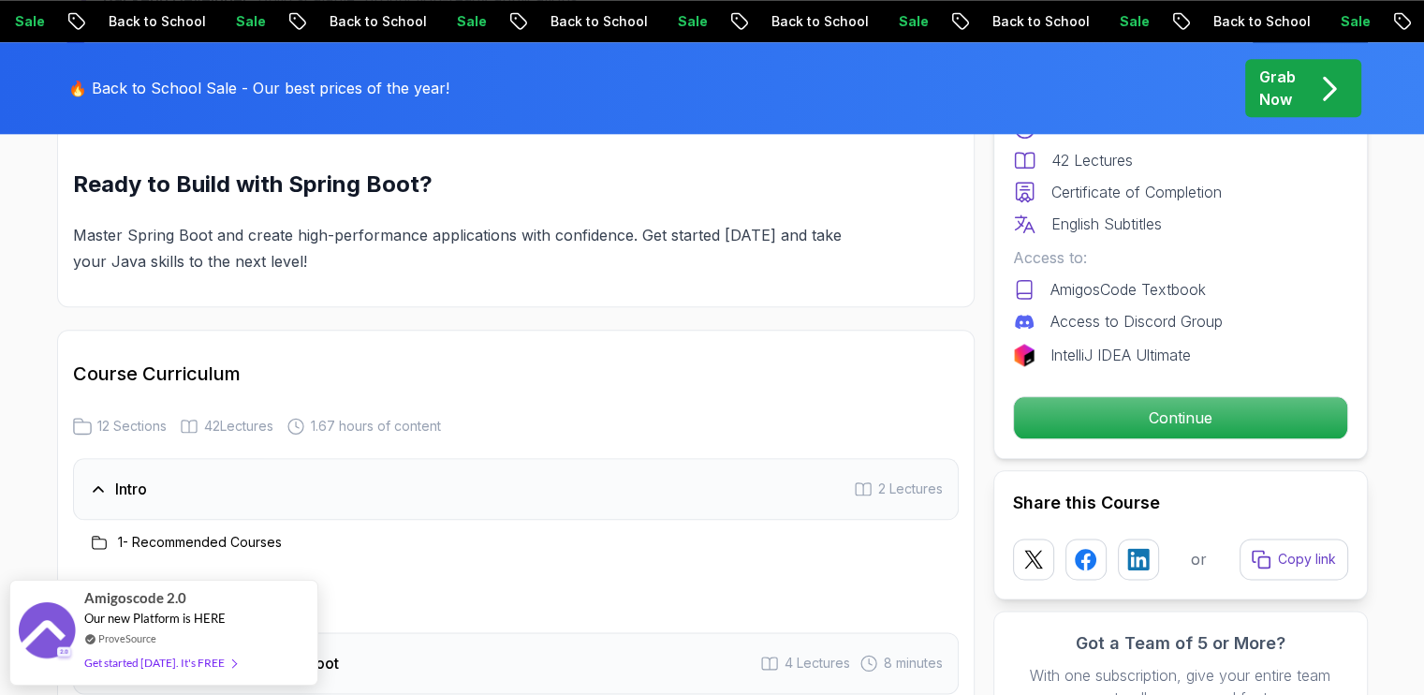
click at [98, 580] on icon at bounding box center [99, 587] width 15 height 15
click at [868, 479] on icon at bounding box center [863, 488] width 19 height 19
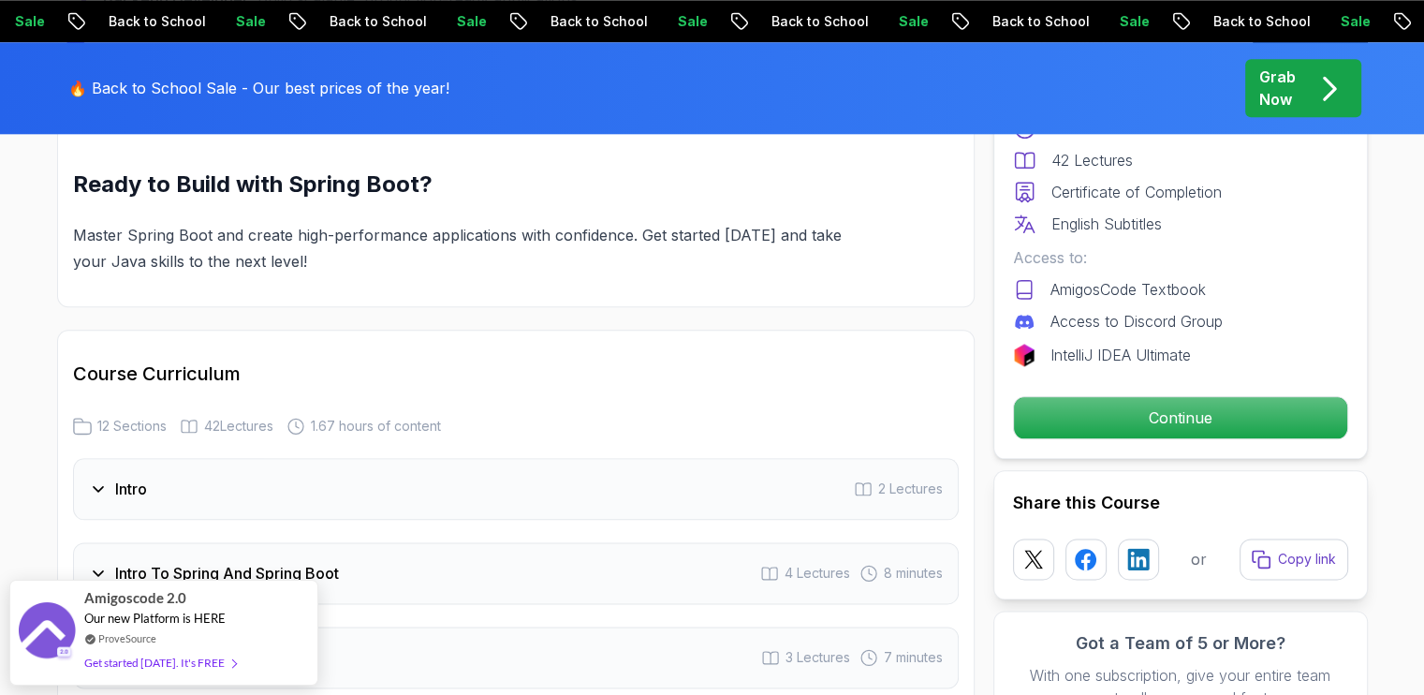
click at [868, 479] on icon at bounding box center [863, 488] width 19 height 19
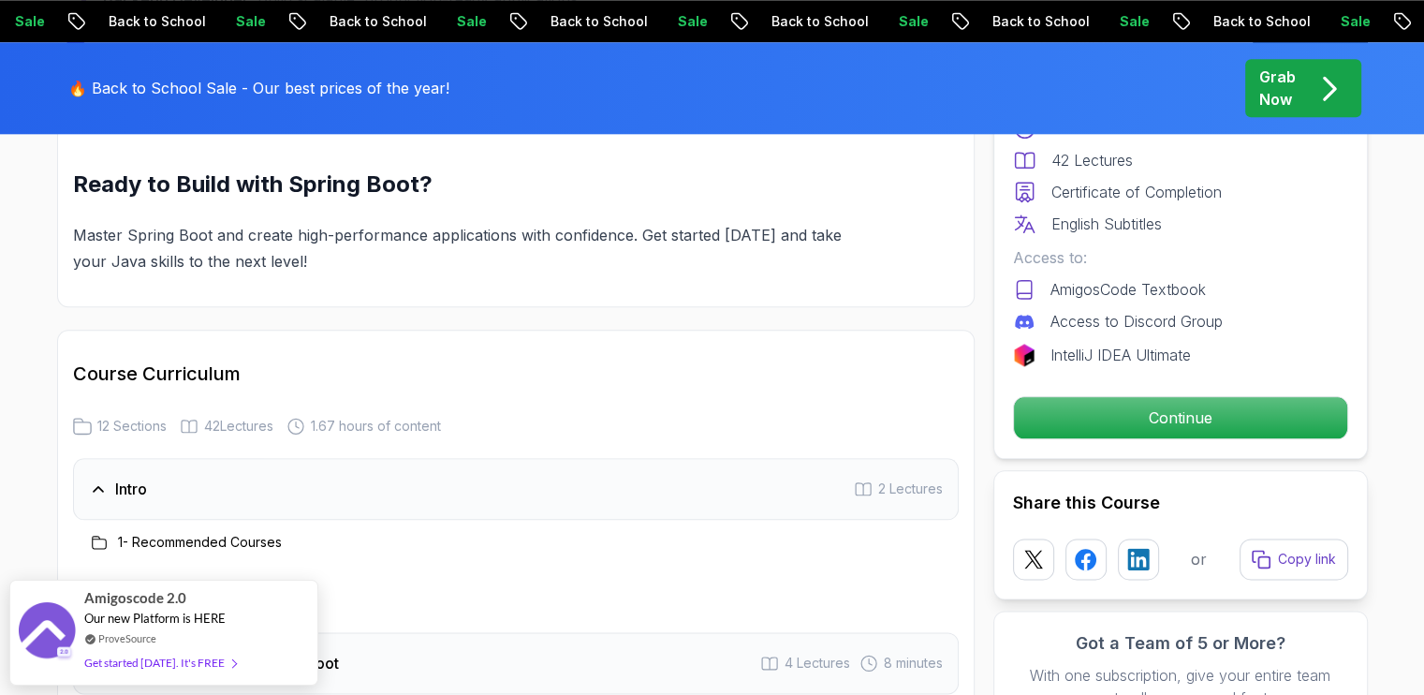
click at [868, 479] on icon at bounding box center [863, 488] width 19 height 19
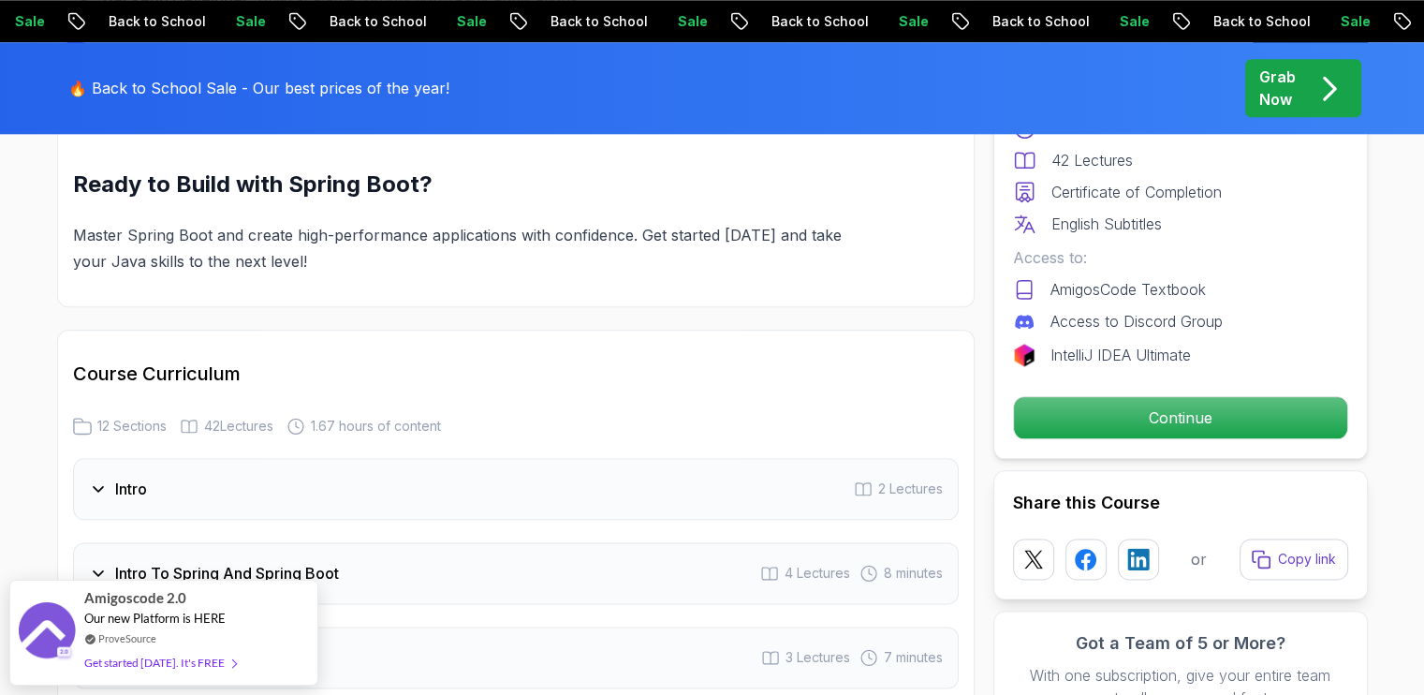
click at [775, 564] on icon at bounding box center [769, 573] width 19 height 19
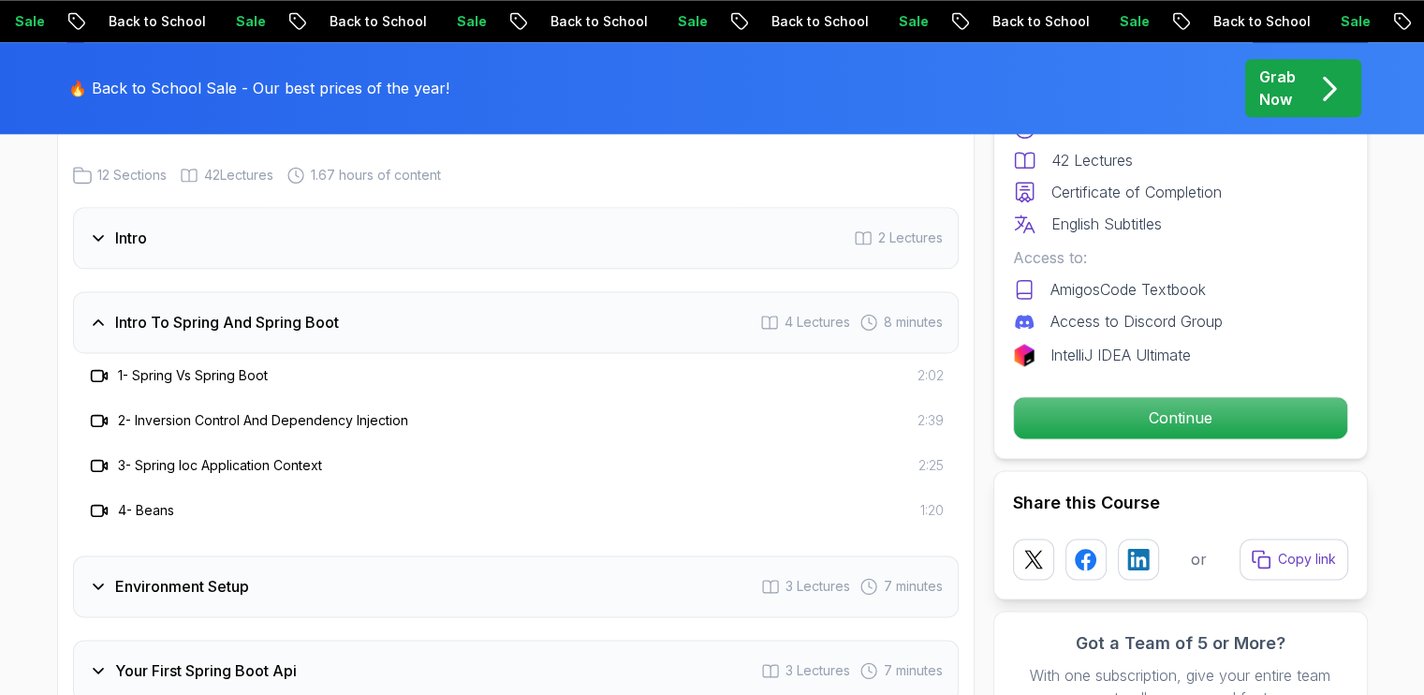
scroll to position [2411, 0]
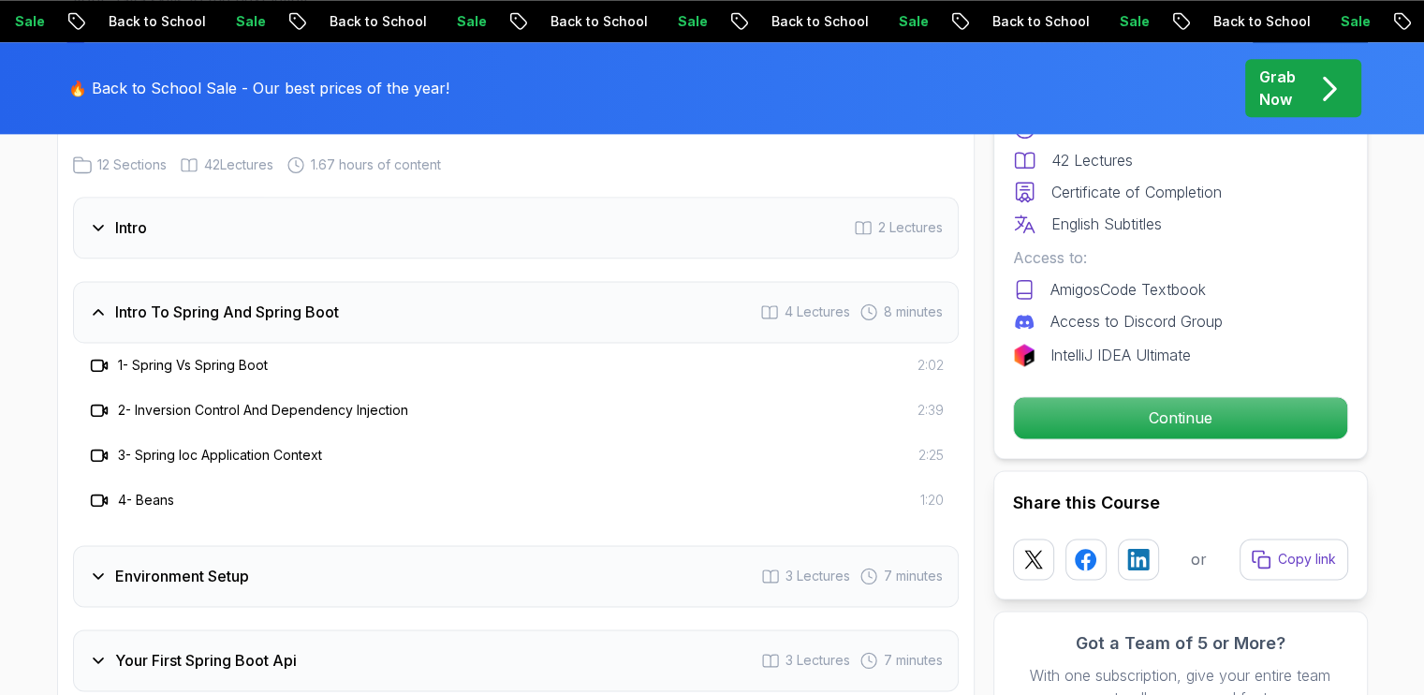
click at [97, 356] on icon at bounding box center [99, 365] width 19 height 19
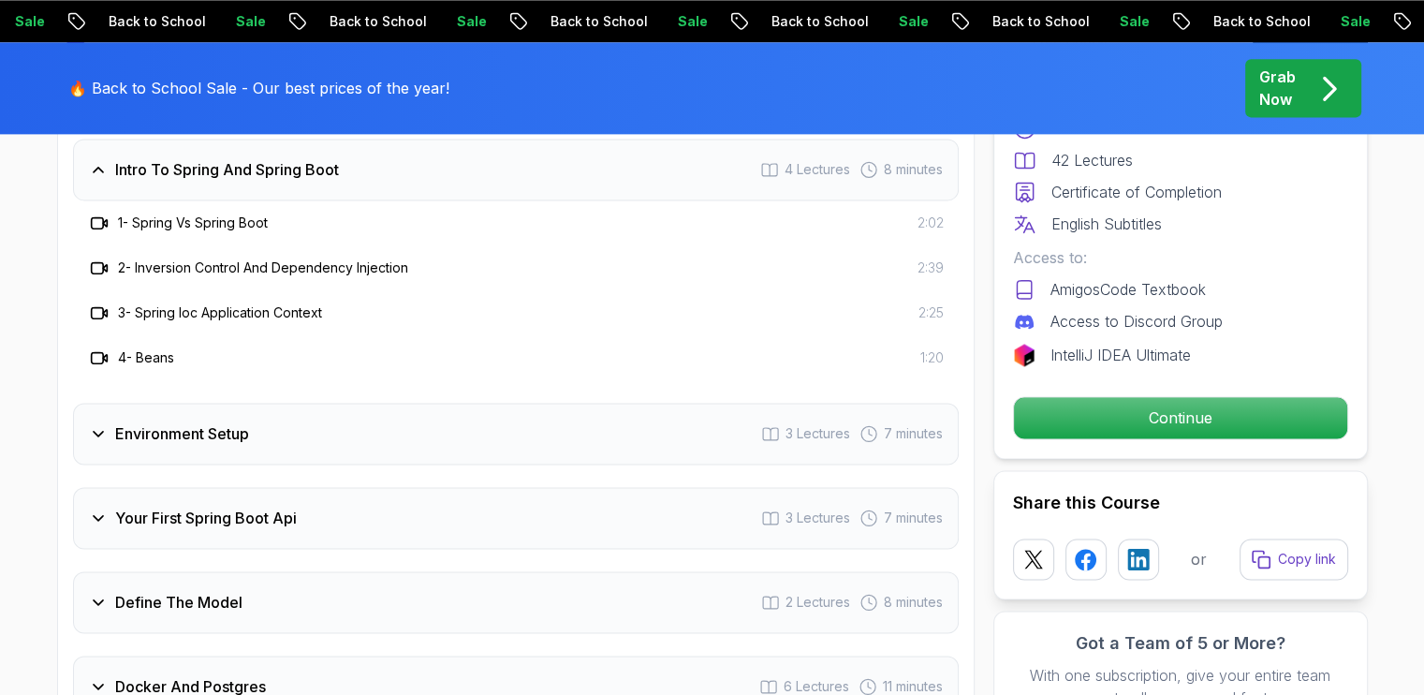
scroll to position [2543, 0]
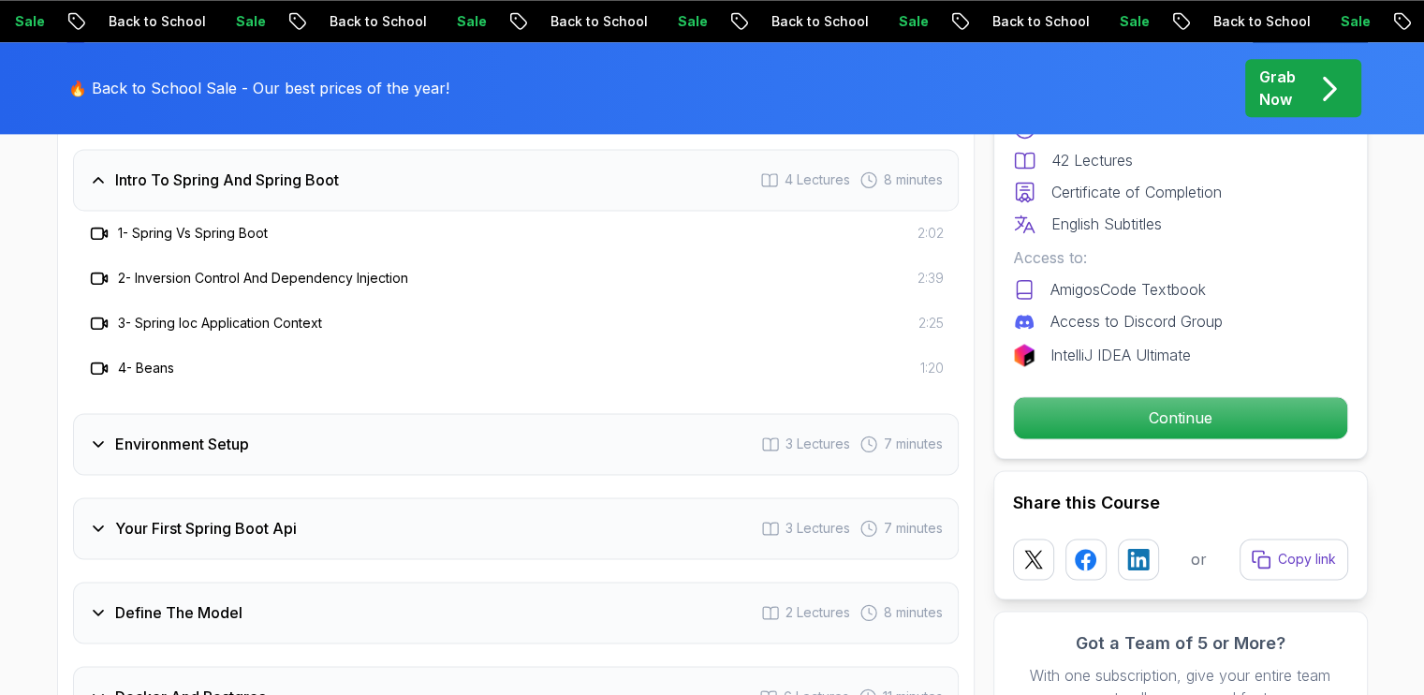
click at [786, 434] on span "3 Lectures" at bounding box center [818, 443] width 65 height 19
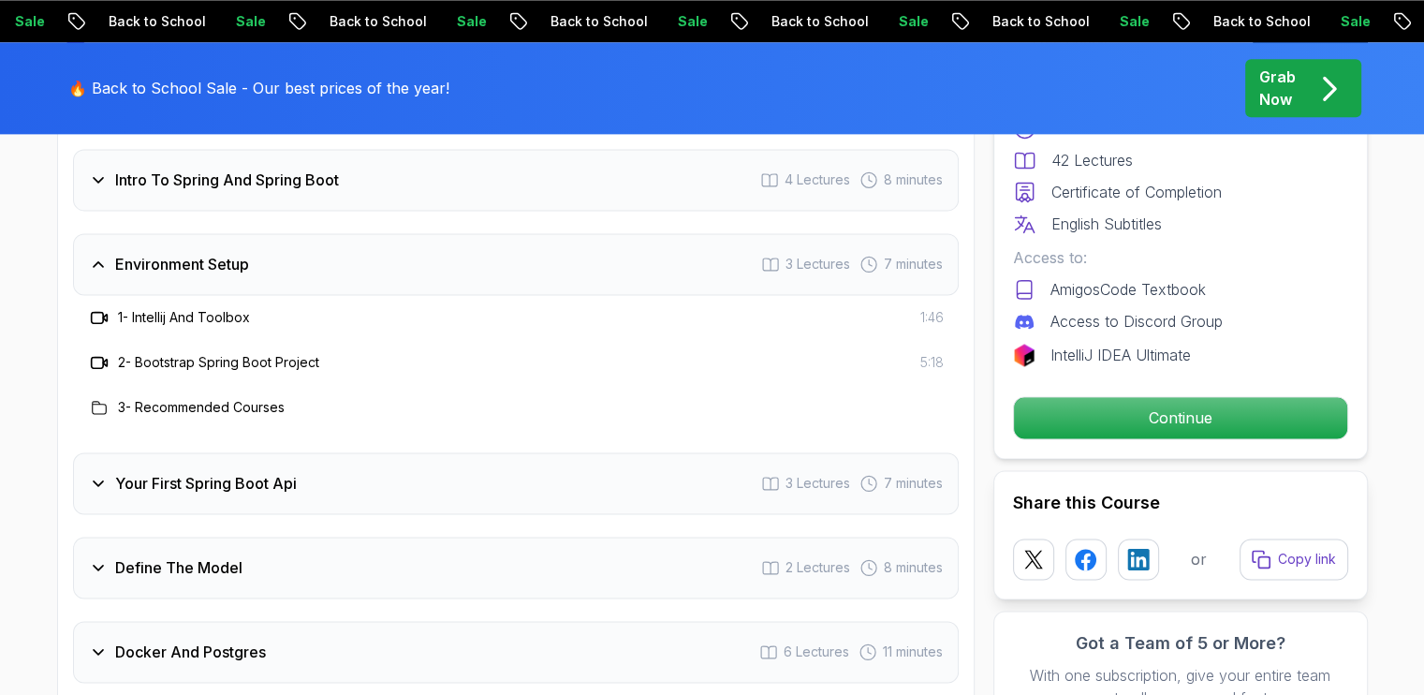
click at [812, 233] on div "Environment Setup 3 Lectures 7 minutes" at bounding box center [516, 264] width 886 height 62
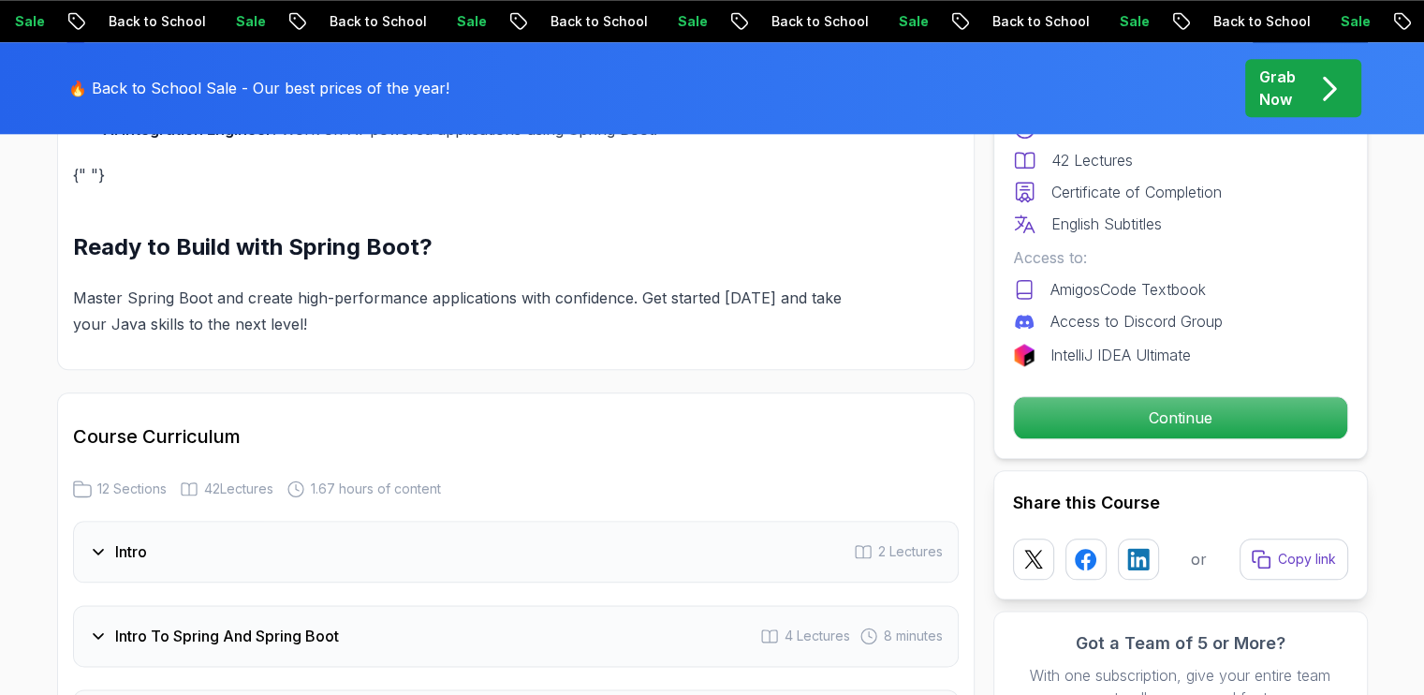
scroll to position [2116, 0]
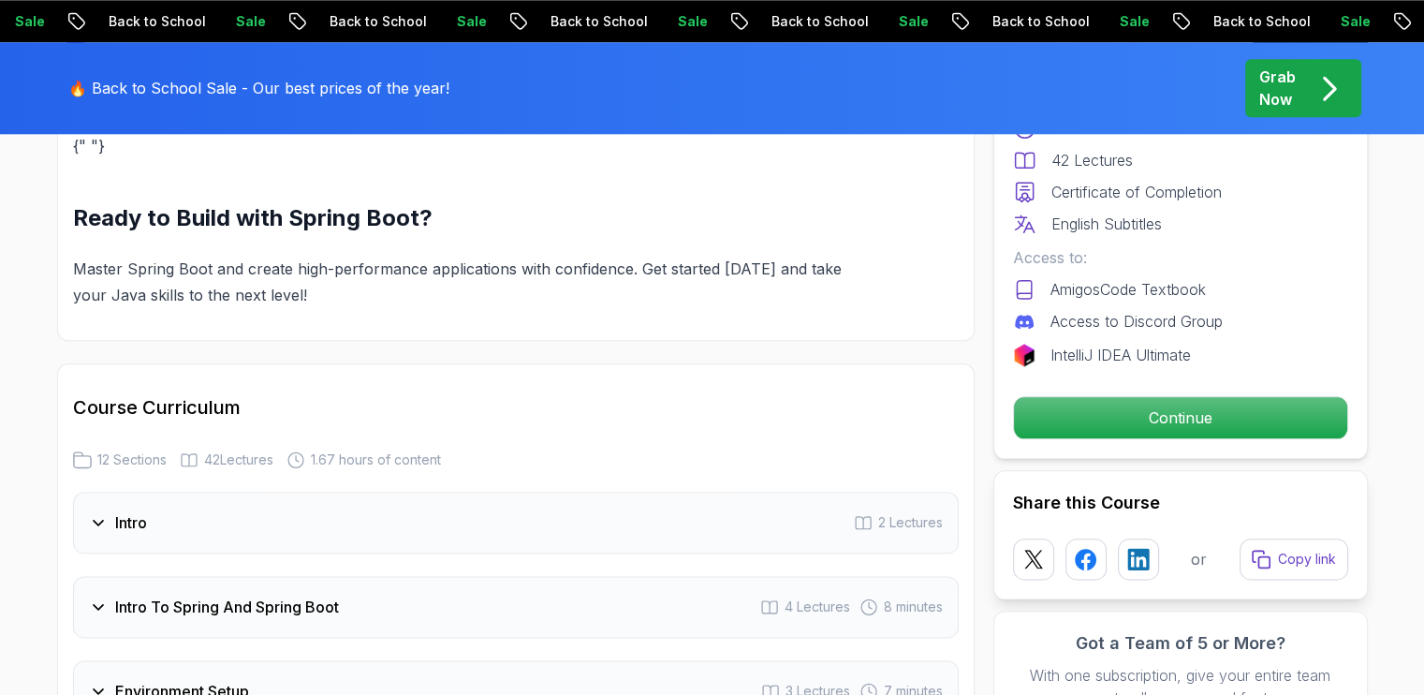
click at [116, 596] on h3 "Intro To Spring And Spring Boot" at bounding box center [227, 607] width 224 height 22
click at [138, 651] on h3 "1 - Spring Vs Spring Boot" at bounding box center [193, 660] width 150 height 19
click at [798, 597] on span "4 Lectures" at bounding box center [818, 606] width 66 height 19
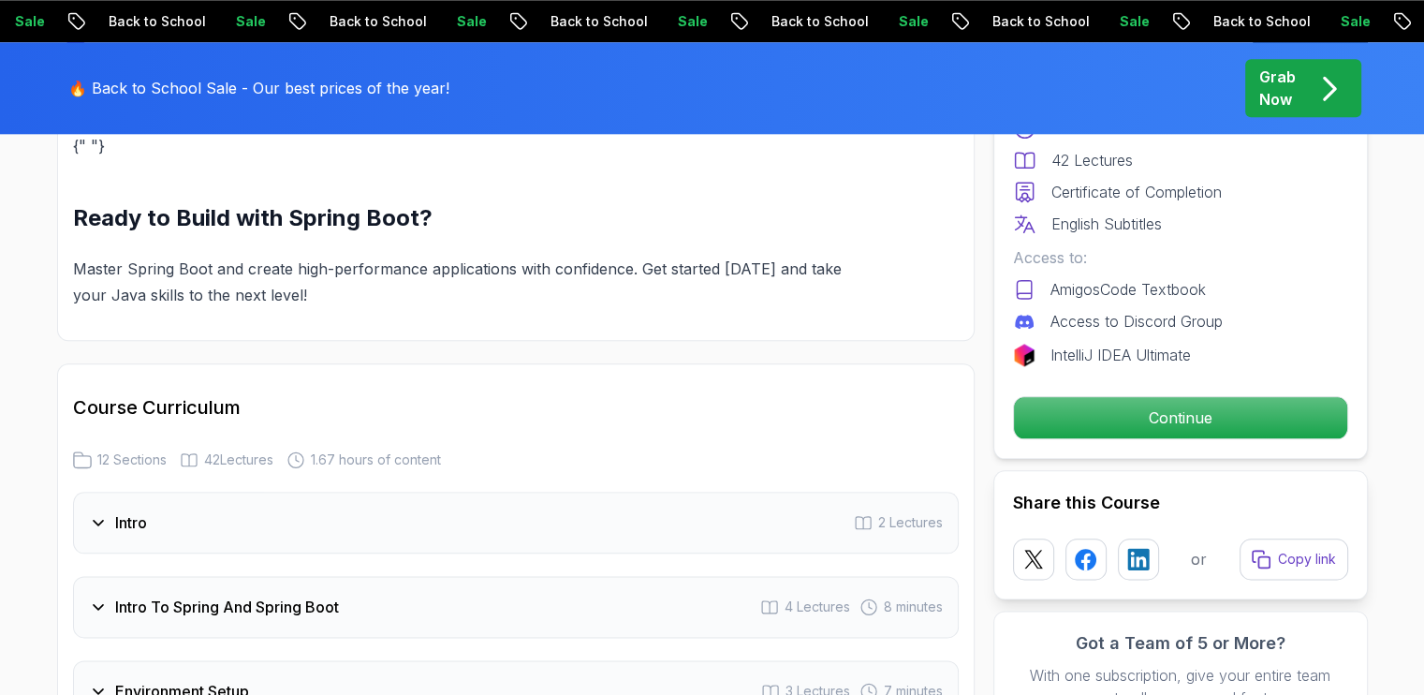
click at [798, 597] on span "4 Lectures" at bounding box center [818, 606] width 66 height 19
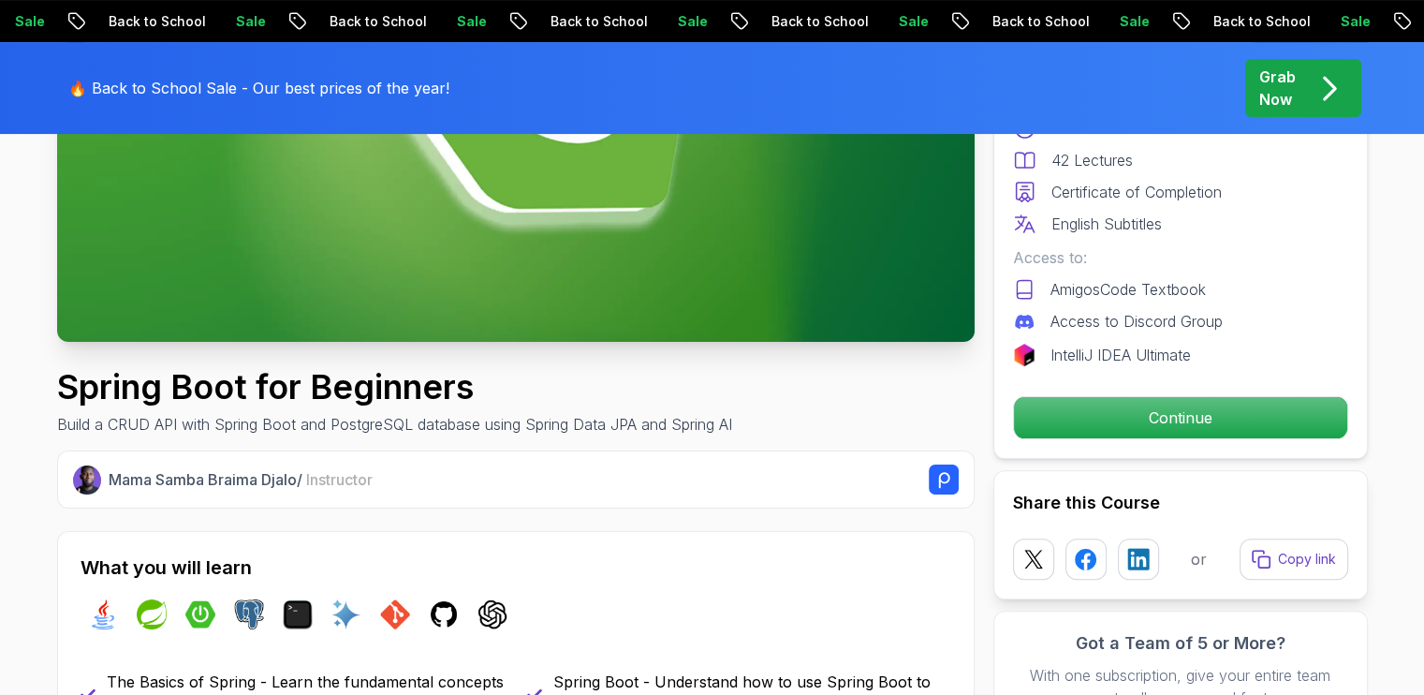
scroll to position [471, 0]
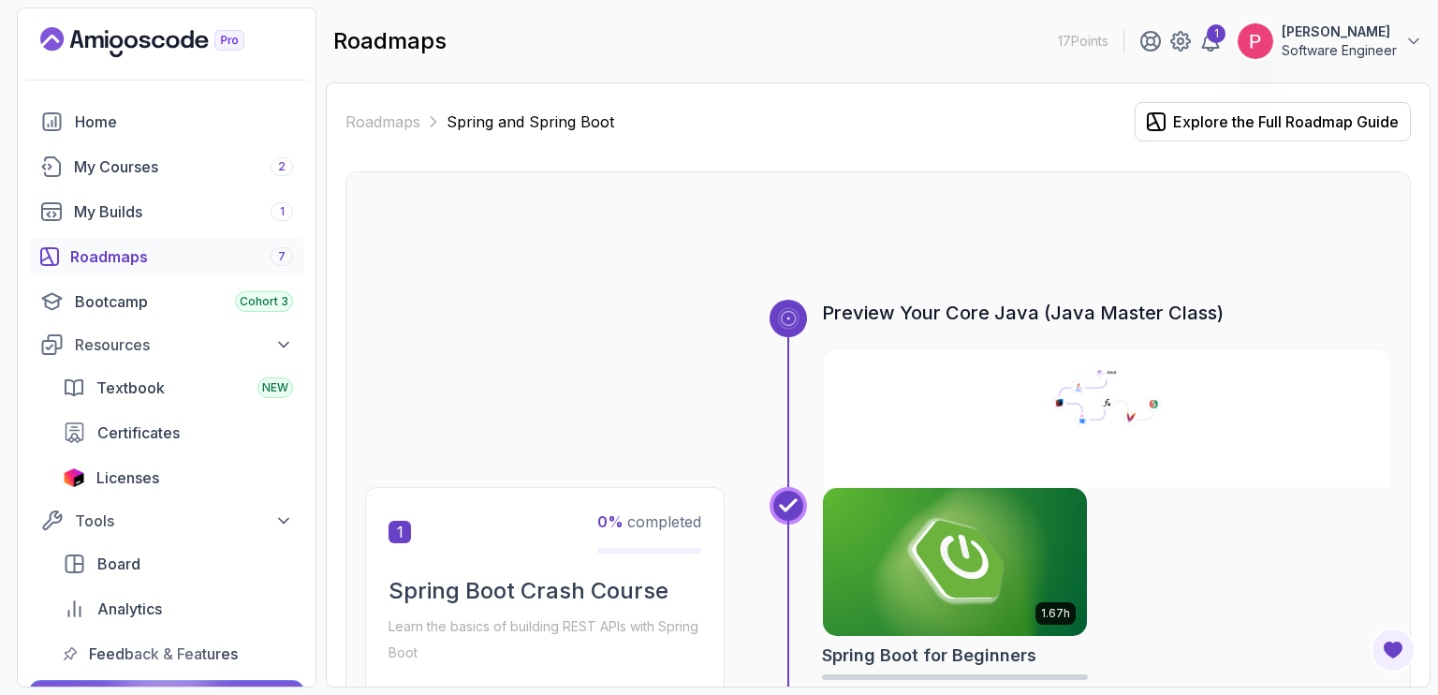
click at [1423, 252] on section "17 Points 1 [PERSON_NAME] Software Engineer Home My Courses 2 My Builds 1 Roadm…" at bounding box center [719, 347] width 1438 height 695
click at [1376, 281] on div at bounding box center [878, 255] width 1026 height 90
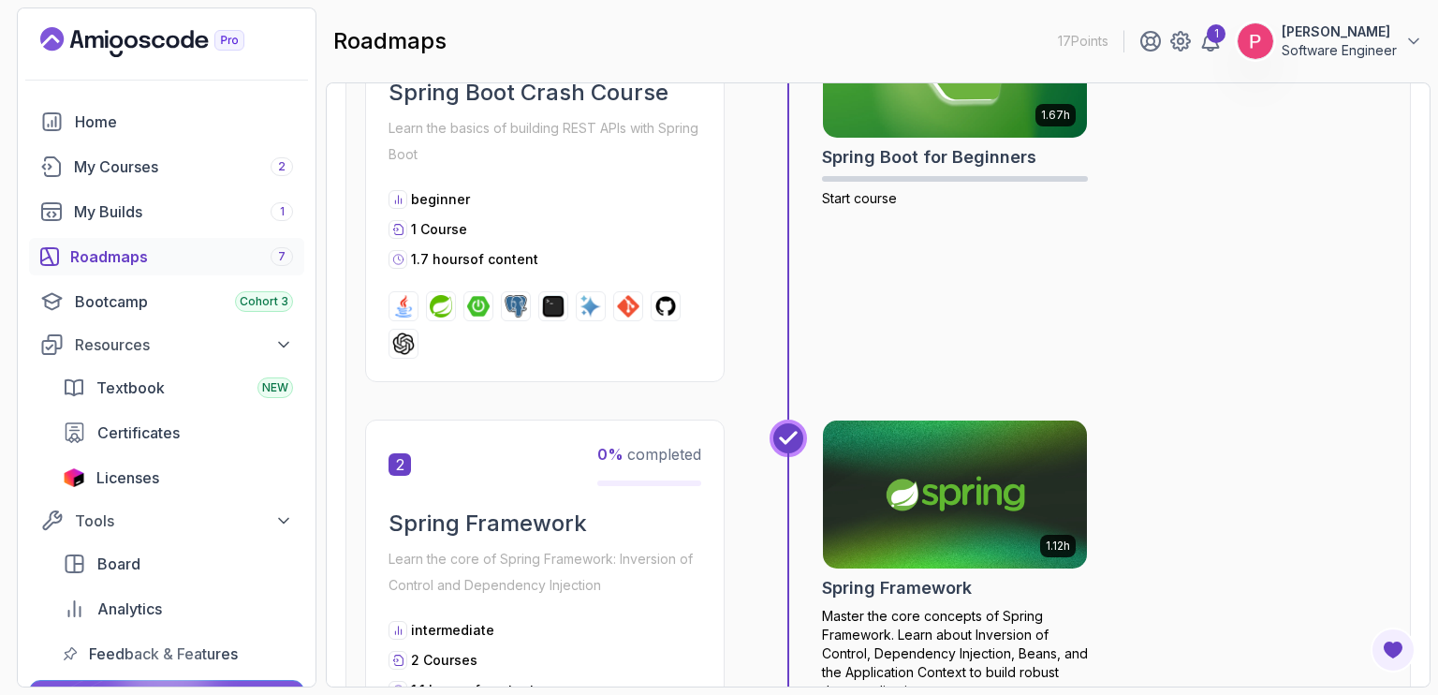
scroll to position [524, 0]
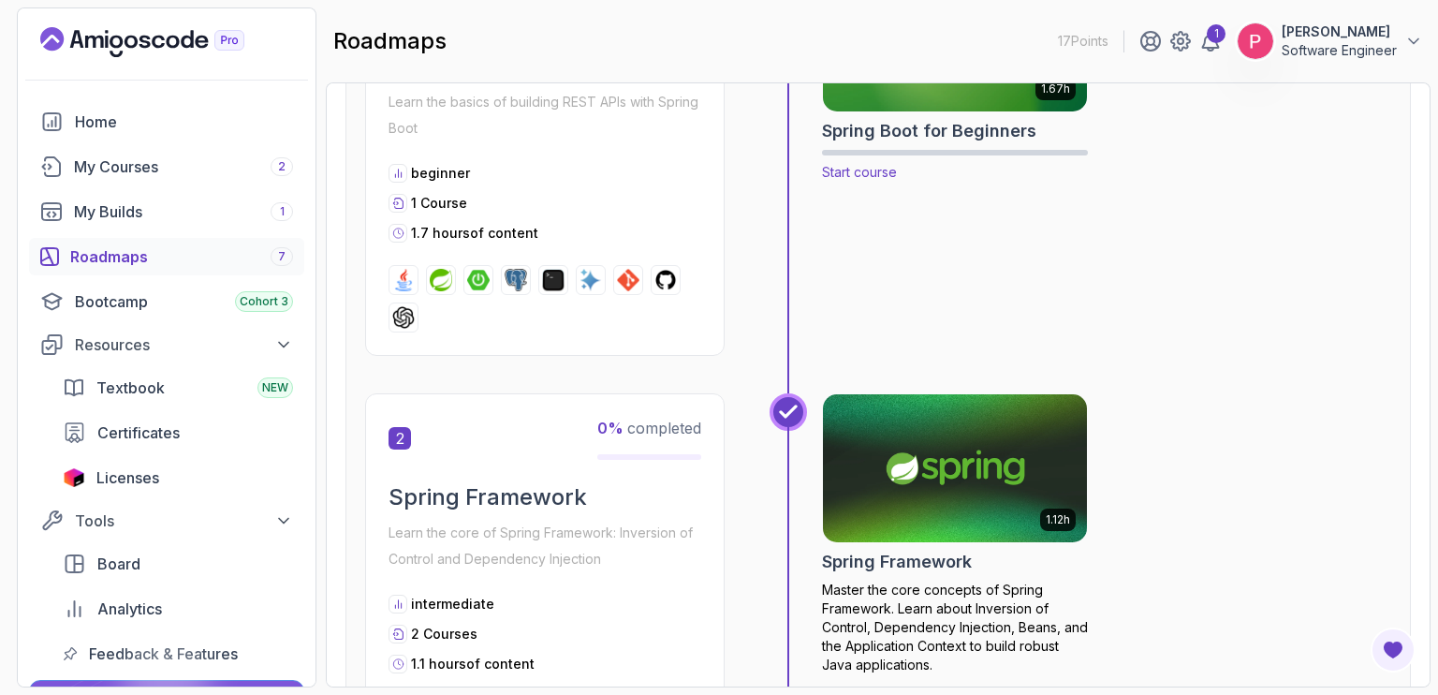
click at [851, 168] on span "Start course" at bounding box center [859, 172] width 75 height 16
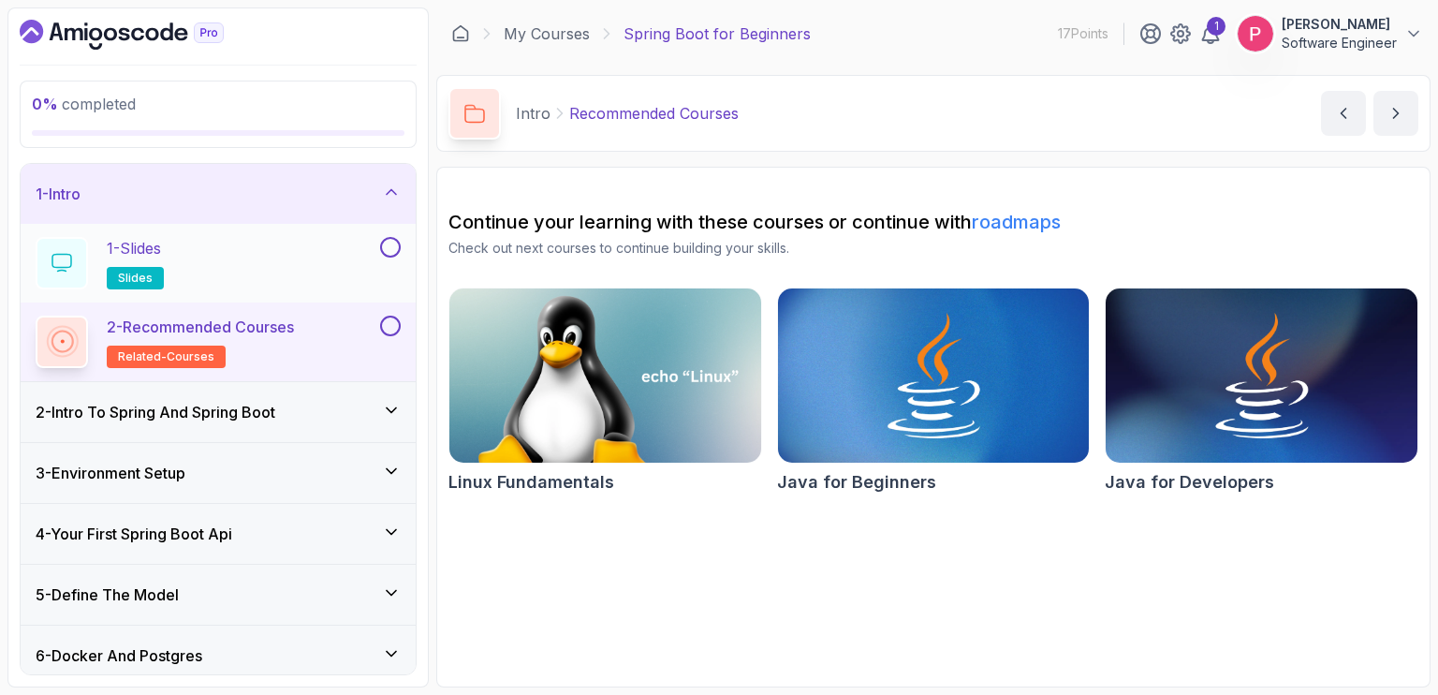
click at [137, 272] on span "slides" at bounding box center [135, 278] width 35 height 15
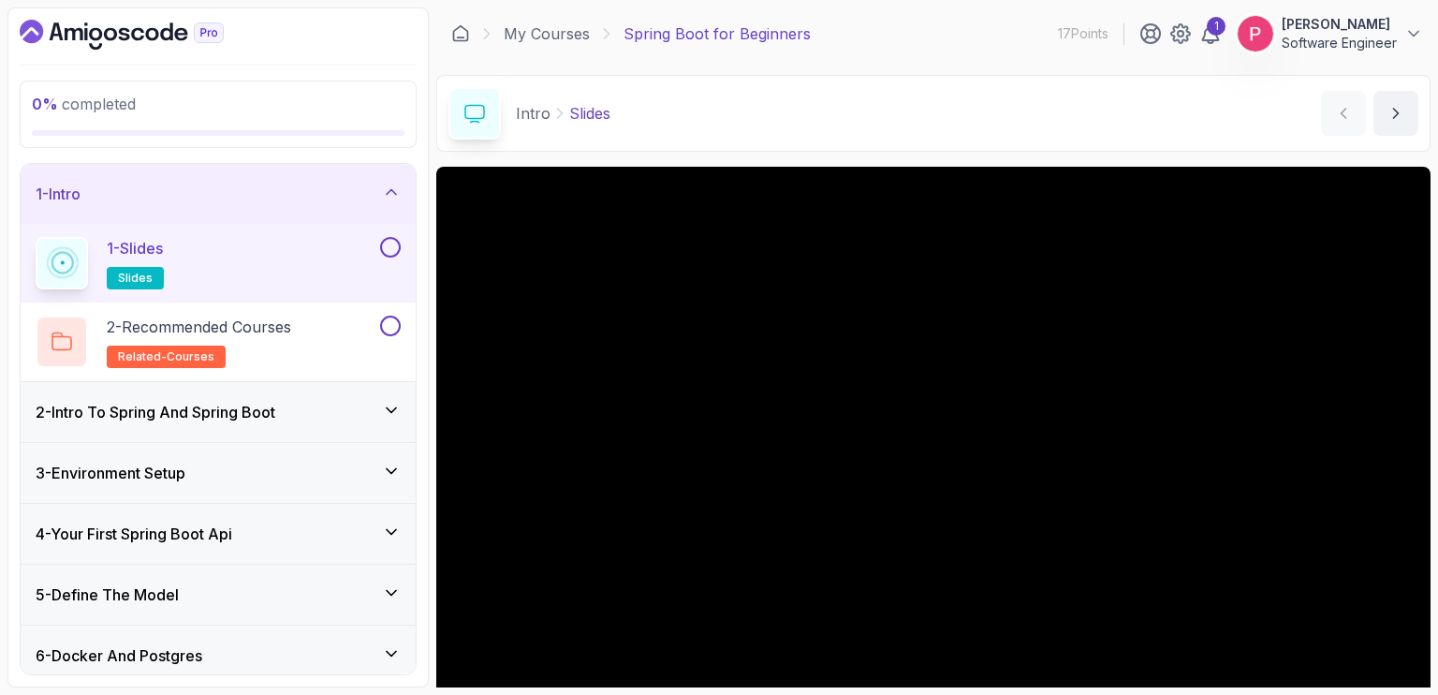
click at [1233, 98] on div "Intro Slides Slides by [PERSON_NAME]" at bounding box center [933, 113] width 994 height 77
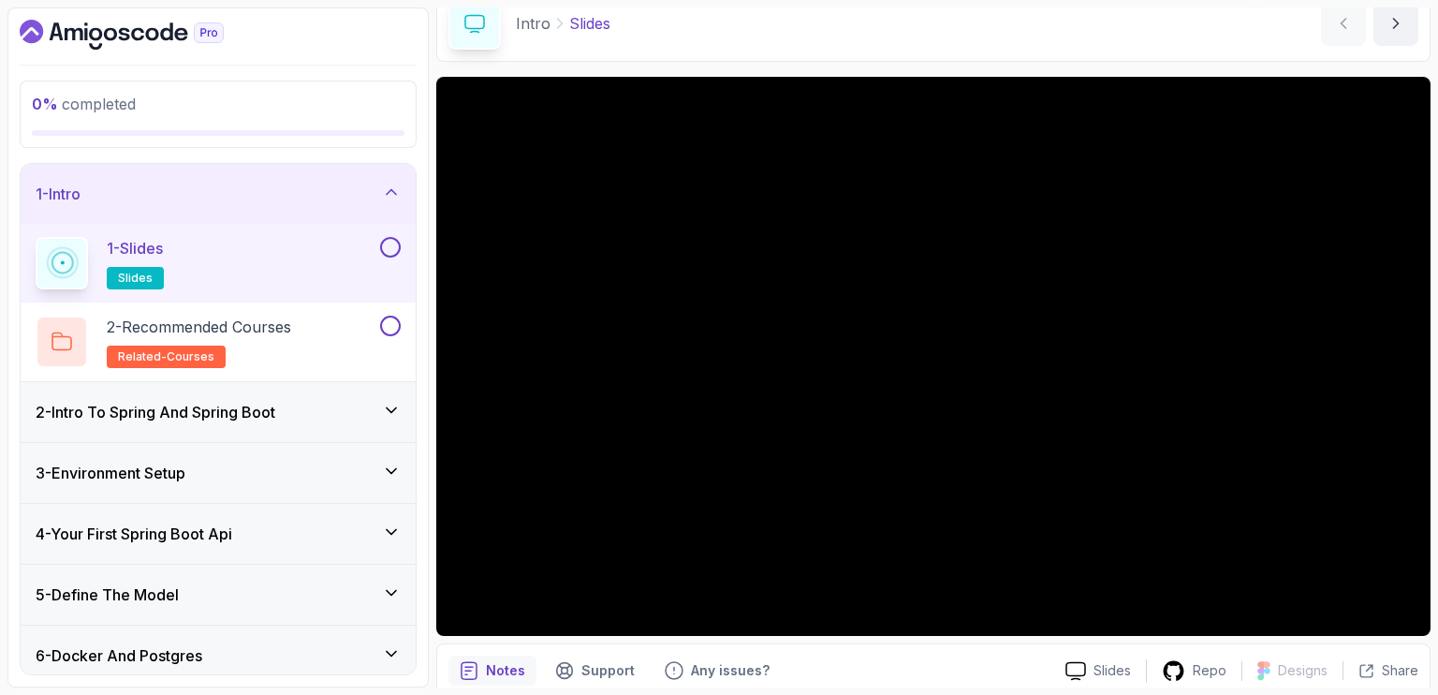
scroll to position [93, 0]
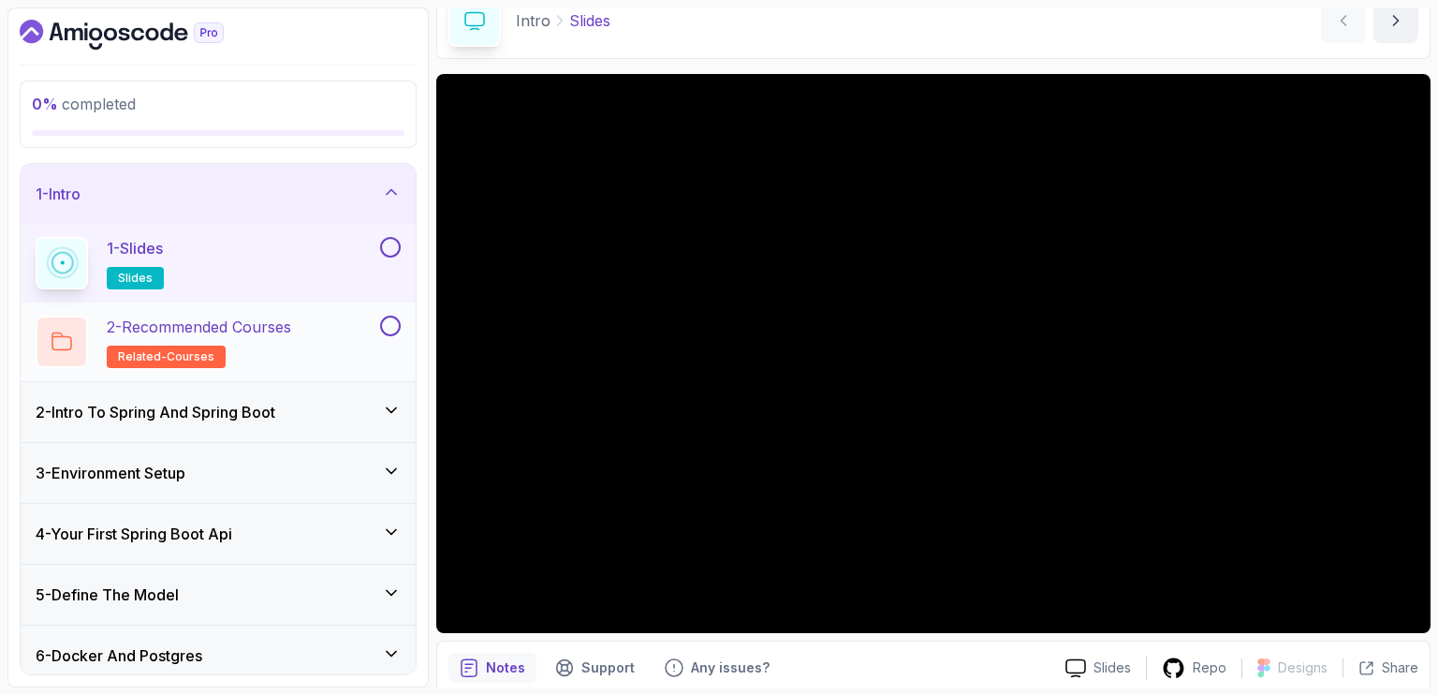
click at [217, 318] on p "2 - Recommended Courses" at bounding box center [199, 327] width 184 height 22
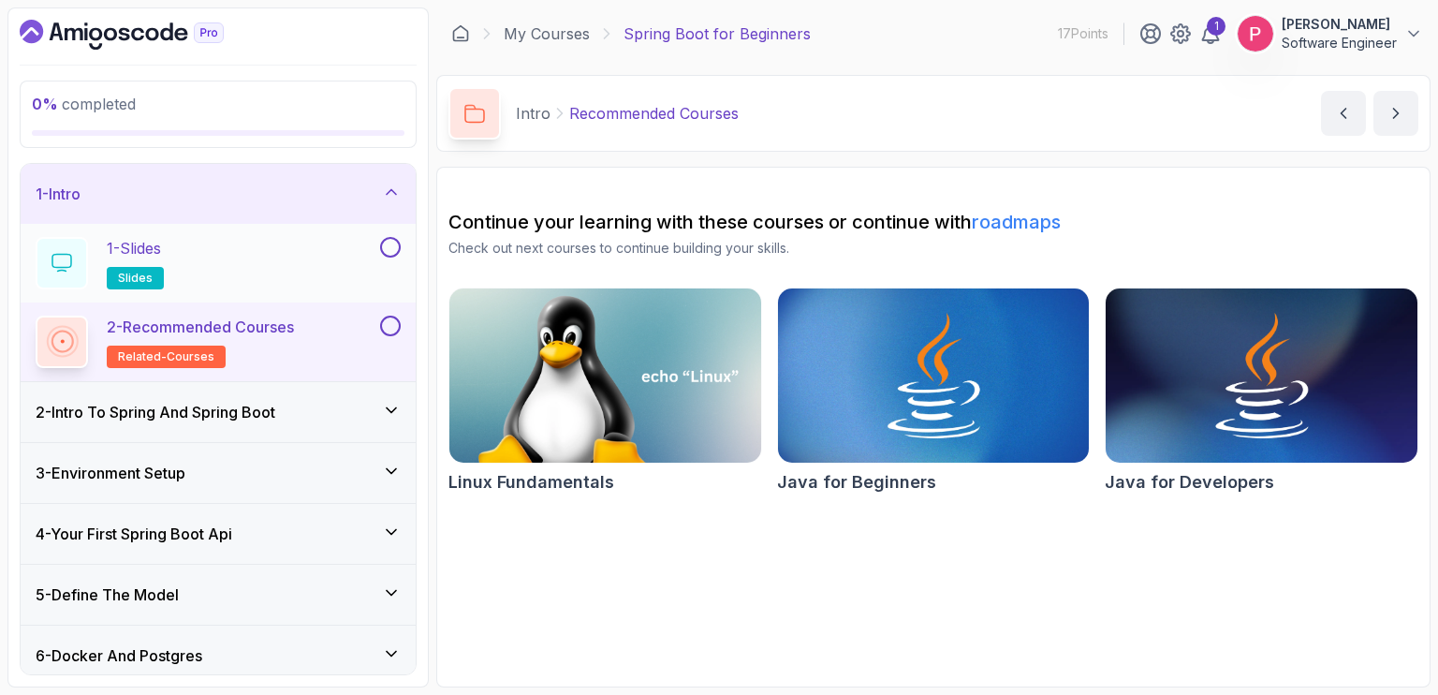
click at [390, 250] on button at bounding box center [390, 247] width 21 height 21
click at [392, 410] on icon at bounding box center [391, 409] width 9 height 5
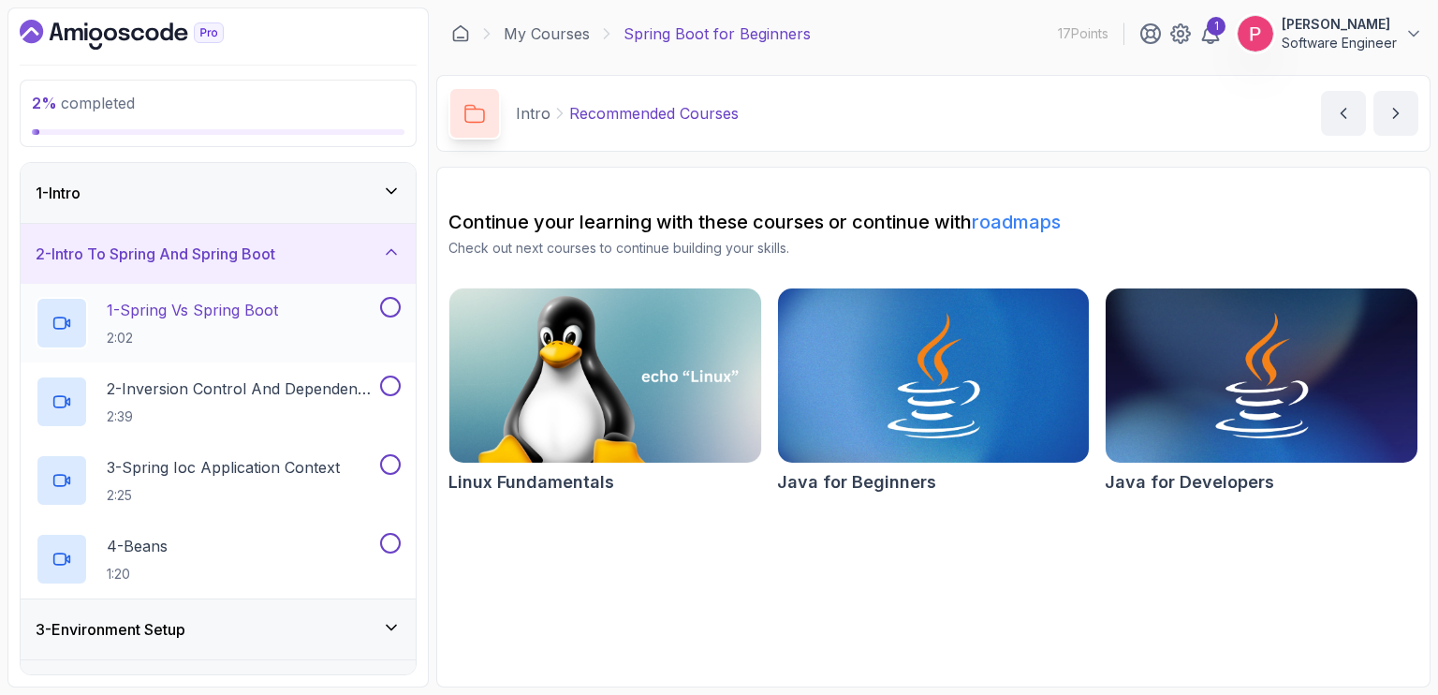
click at [211, 316] on p "1 - Spring Vs Spring Boot" at bounding box center [192, 310] width 171 height 22
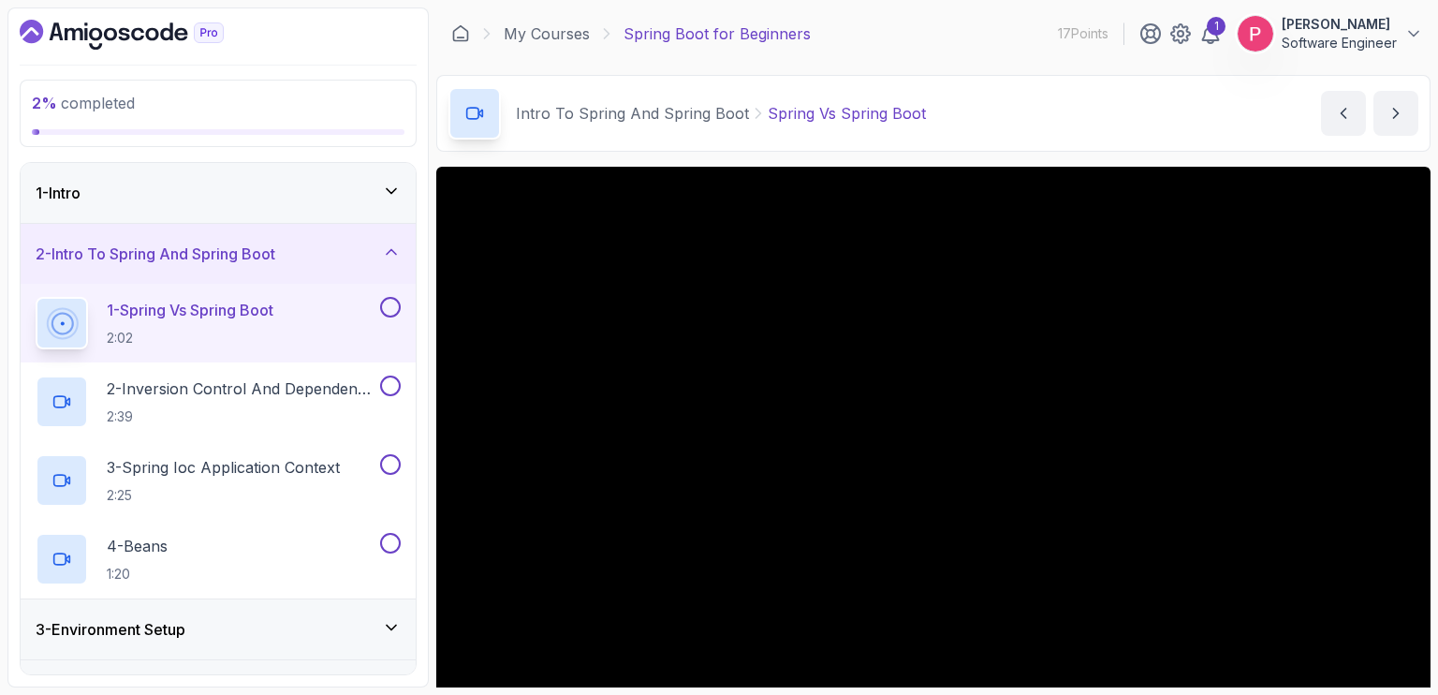
click at [1169, 138] on div "Intro To Spring And Spring Boot Spring Vs Spring Boot Spring Vs Spring Boot by …" at bounding box center [933, 113] width 994 height 77
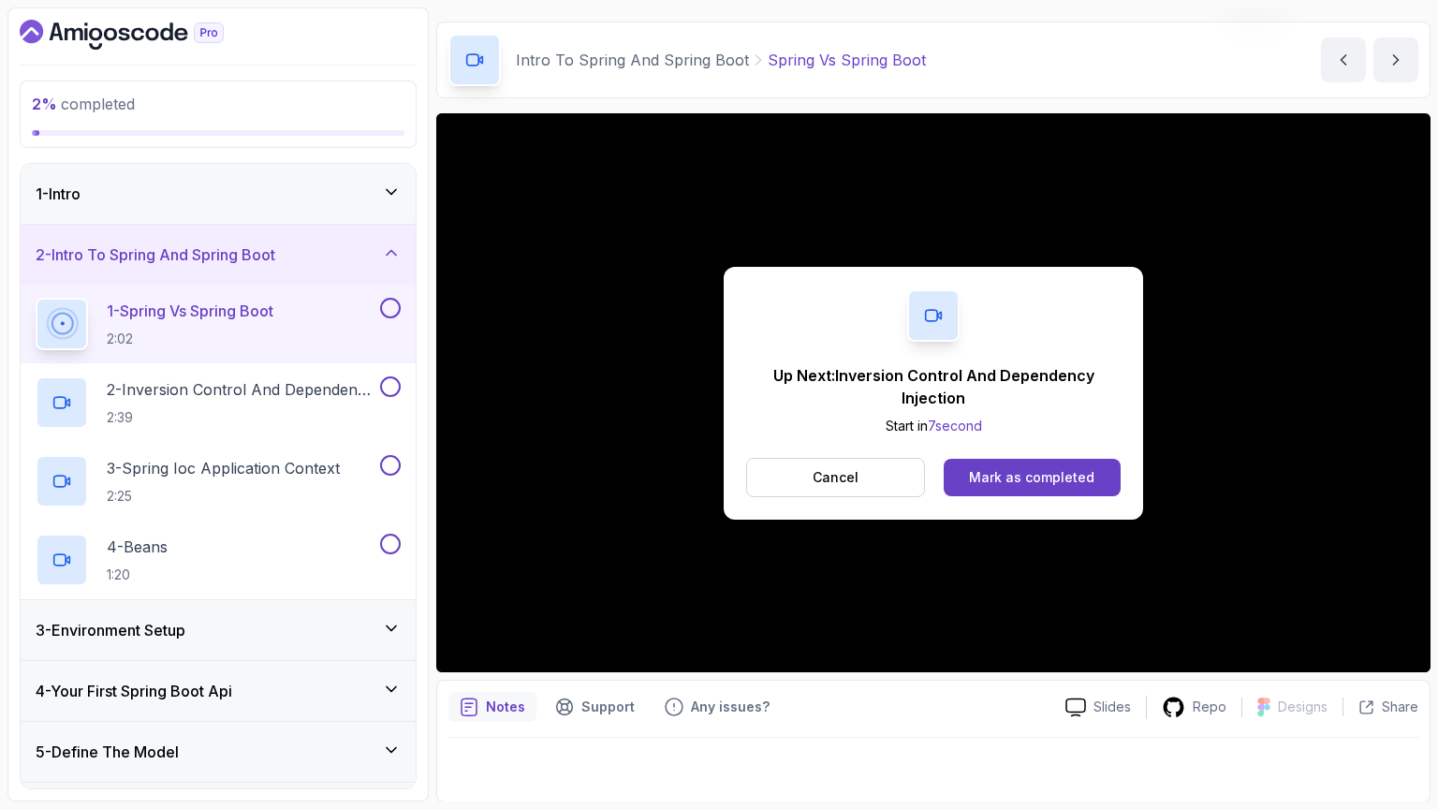
scroll to position [112, 0]
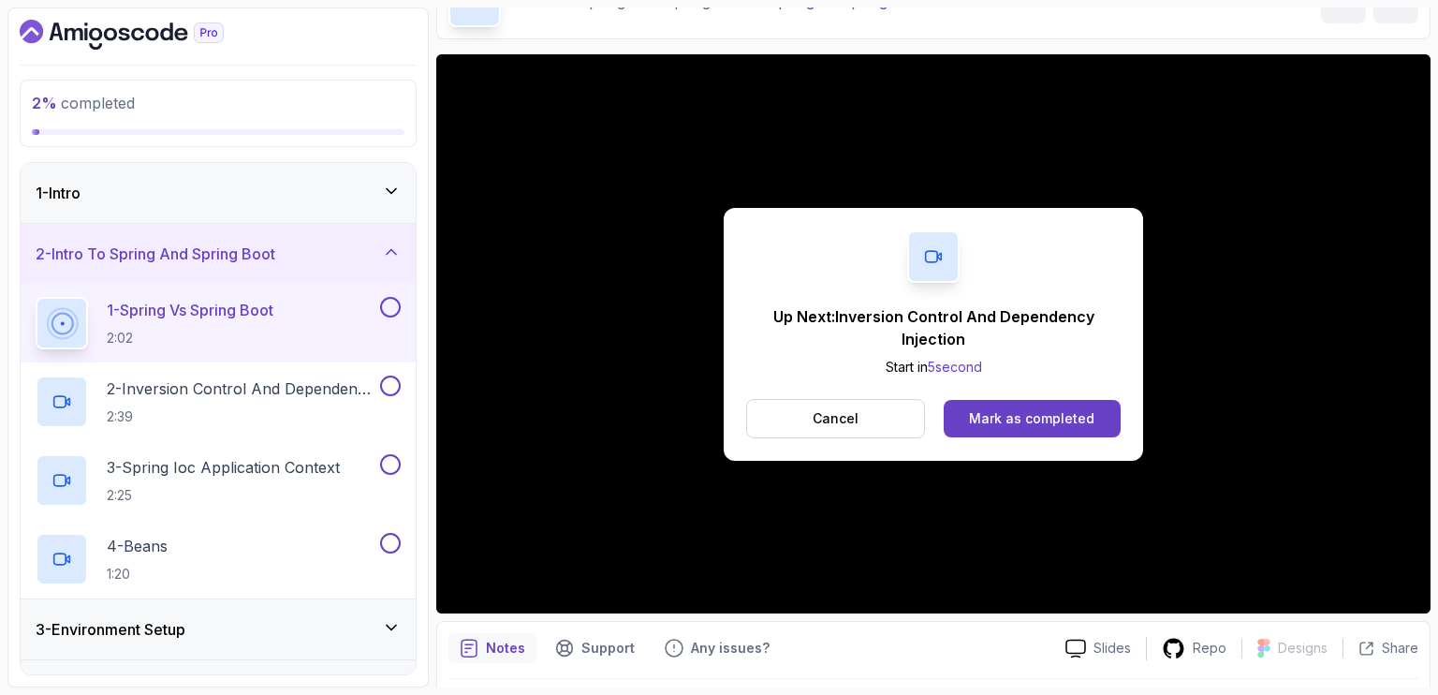
click at [388, 299] on button at bounding box center [390, 307] width 21 height 21
click at [386, 309] on button at bounding box center [390, 307] width 21 height 21
click at [220, 387] on p "2 - Inversion Control And Dependency Injection" at bounding box center [242, 388] width 270 height 22
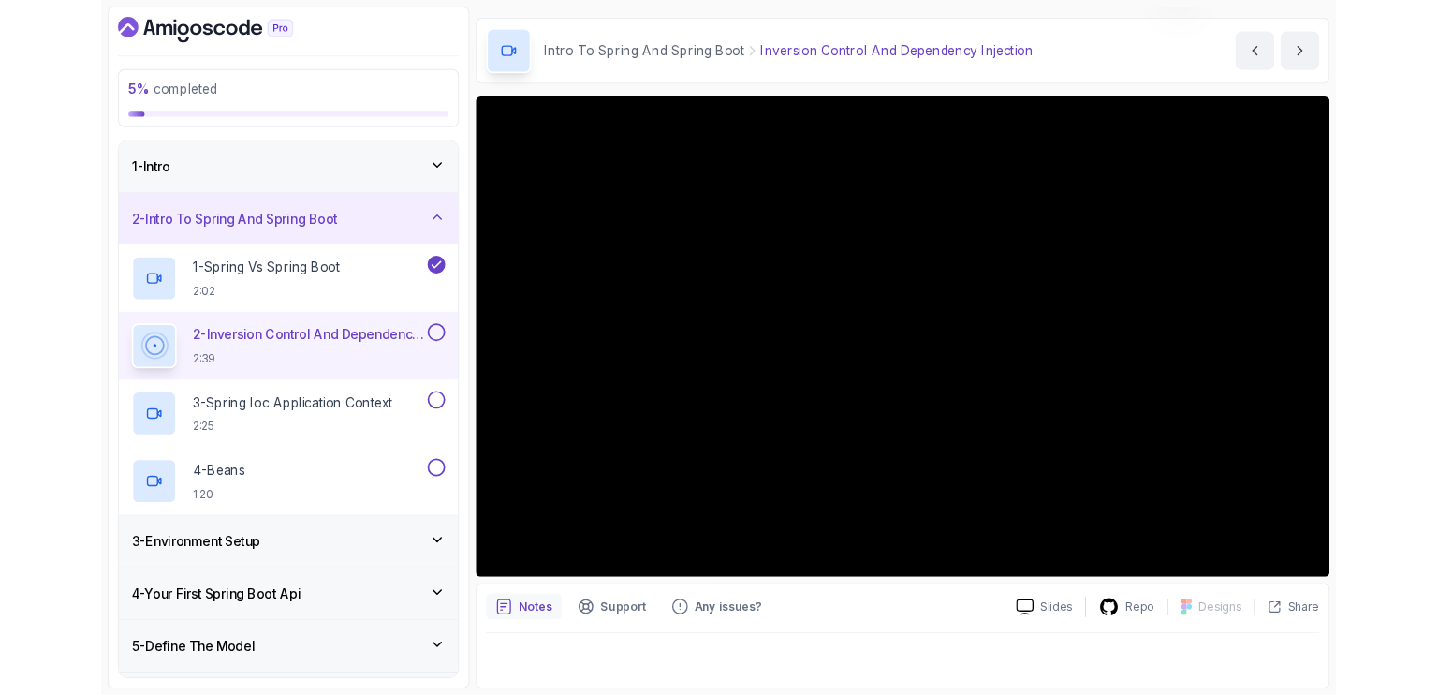
scroll to position [53, 0]
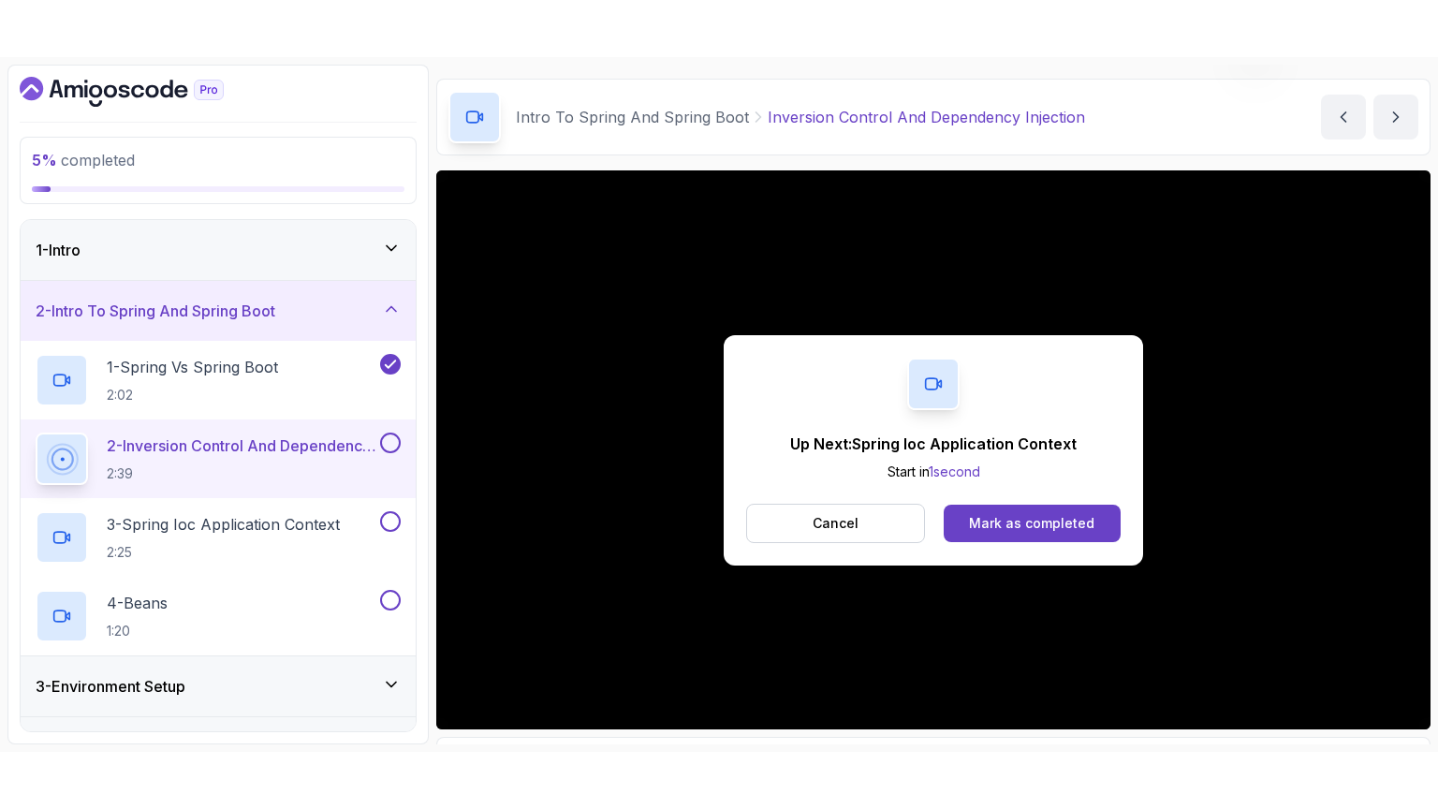
scroll to position [112, 0]
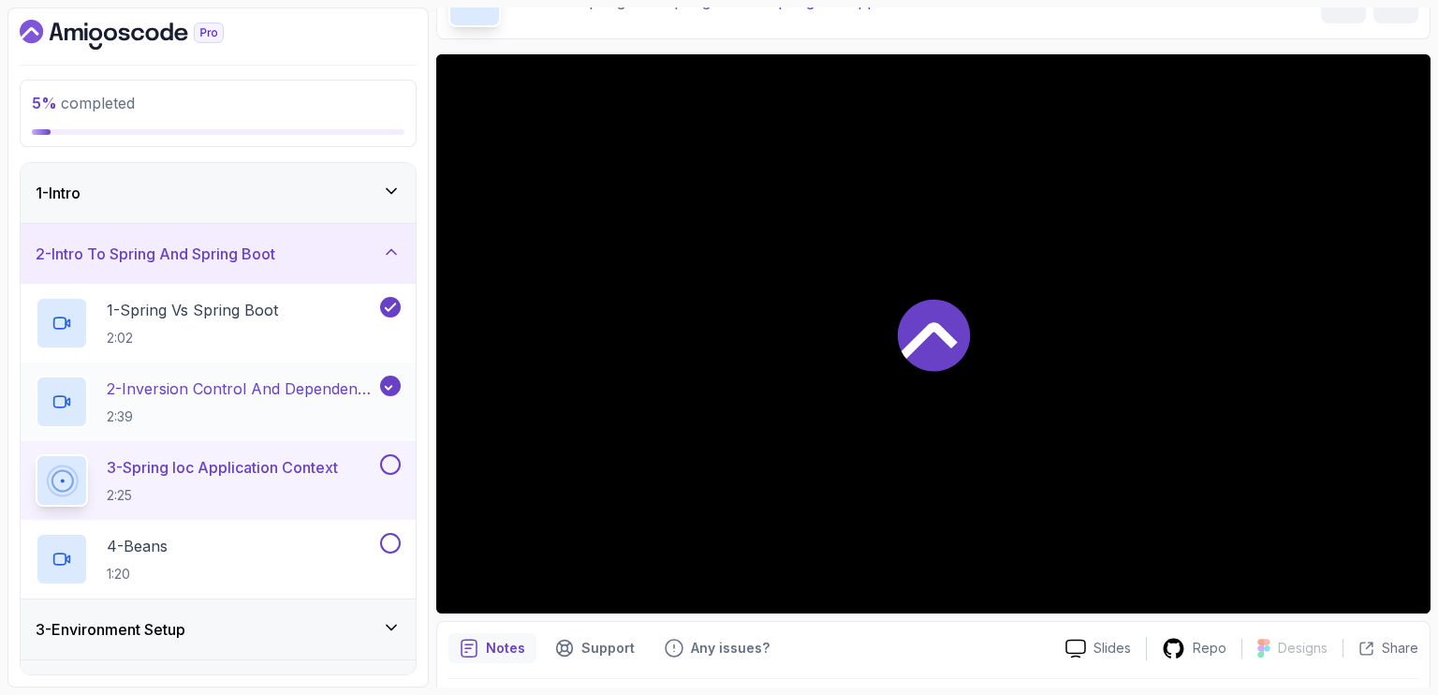
click at [390, 379] on icon at bounding box center [390, 385] width 17 height 19
click at [257, 462] on p "3 - Spring Ioc Application Context" at bounding box center [222, 467] width 231 height 22
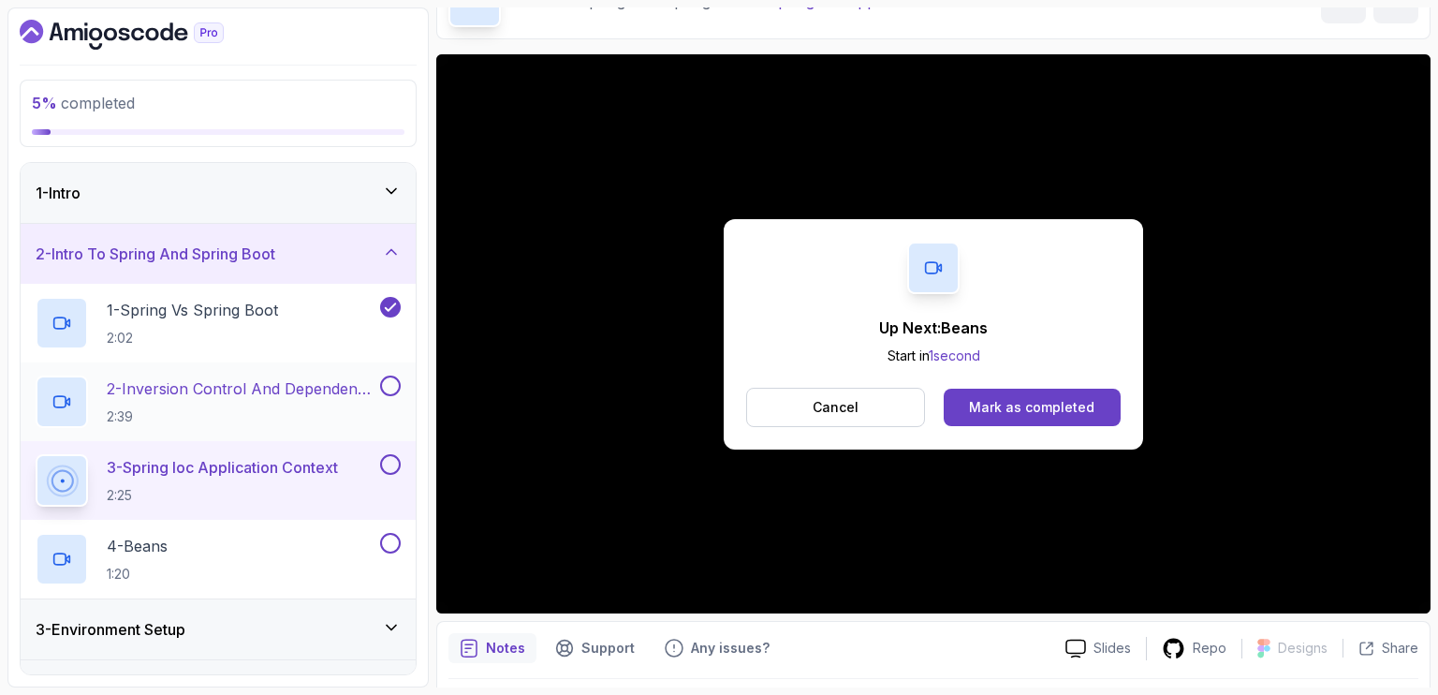
click at [398, 380] on button at bounding box center [390, 385] width 21 height 21
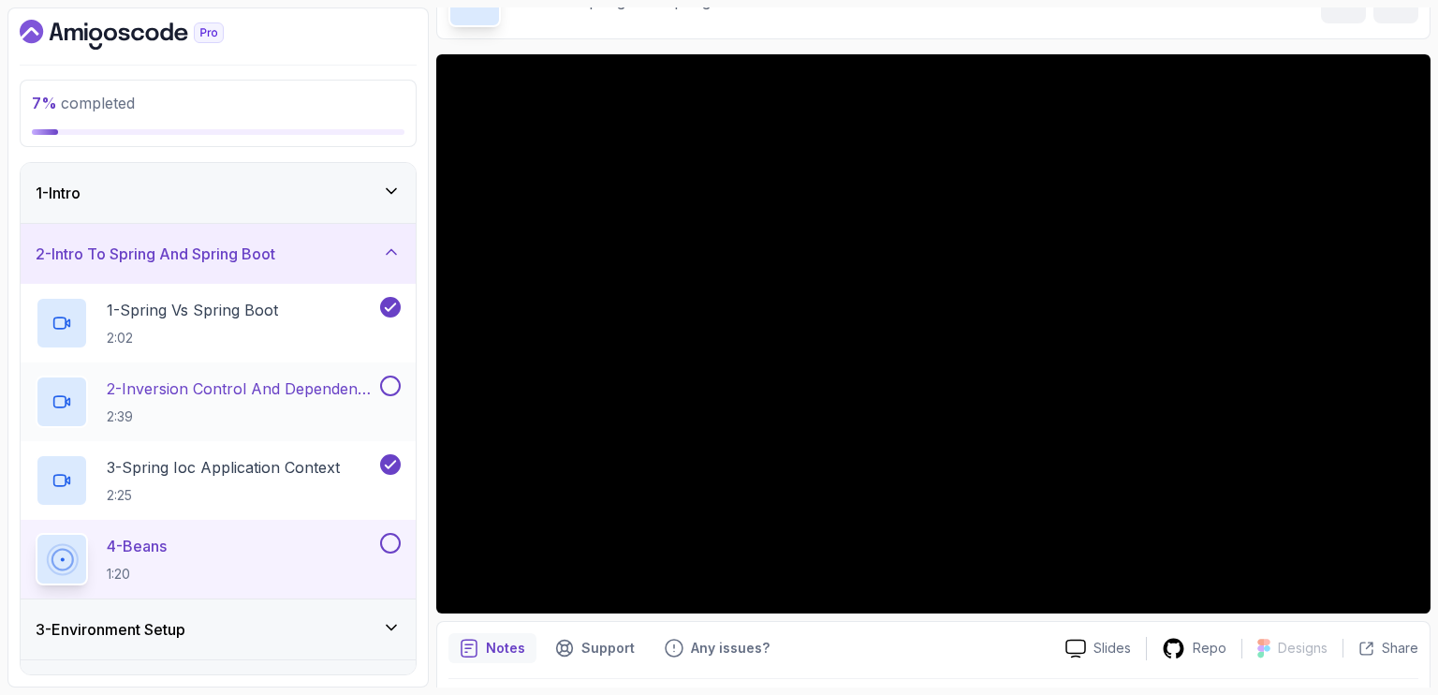
click at [391, 381] on button at bounding box center [390, 385] width 21 height 21
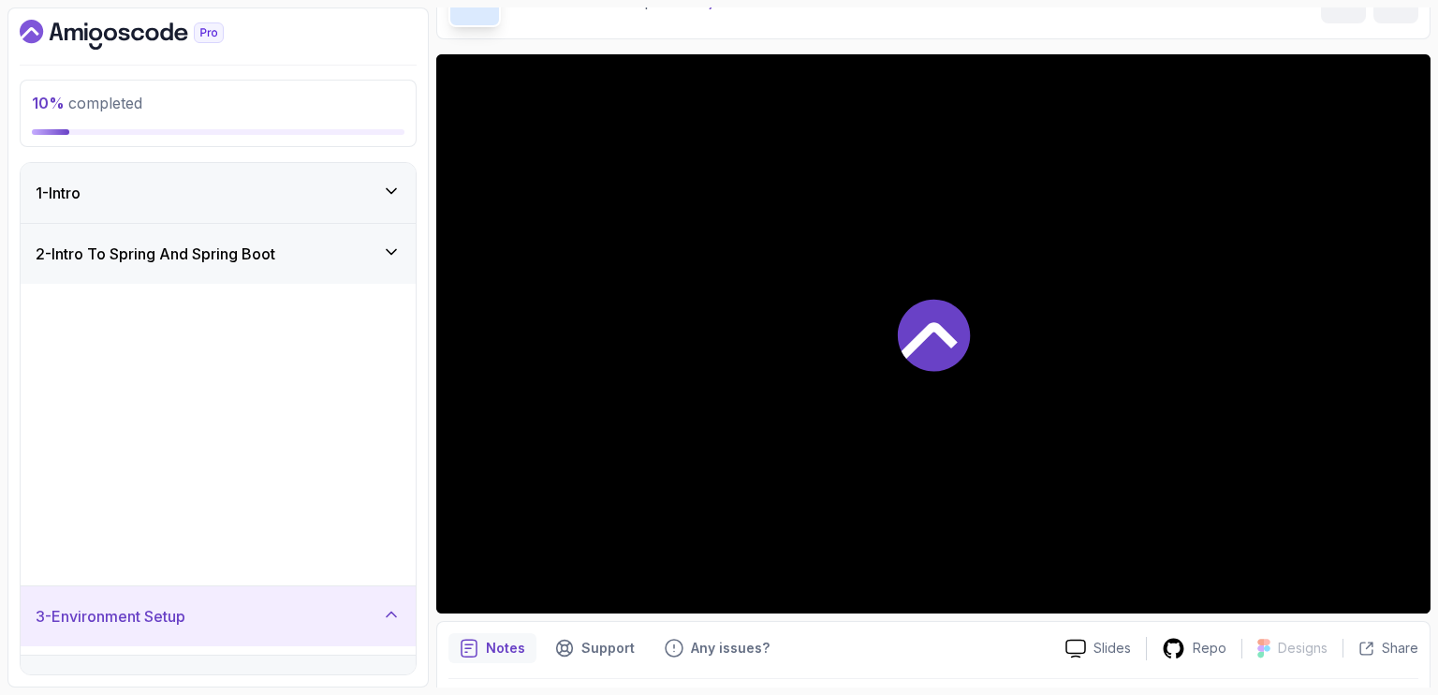
click at [397, 545] on button at bounding box center [390, 542] width 21 height 21
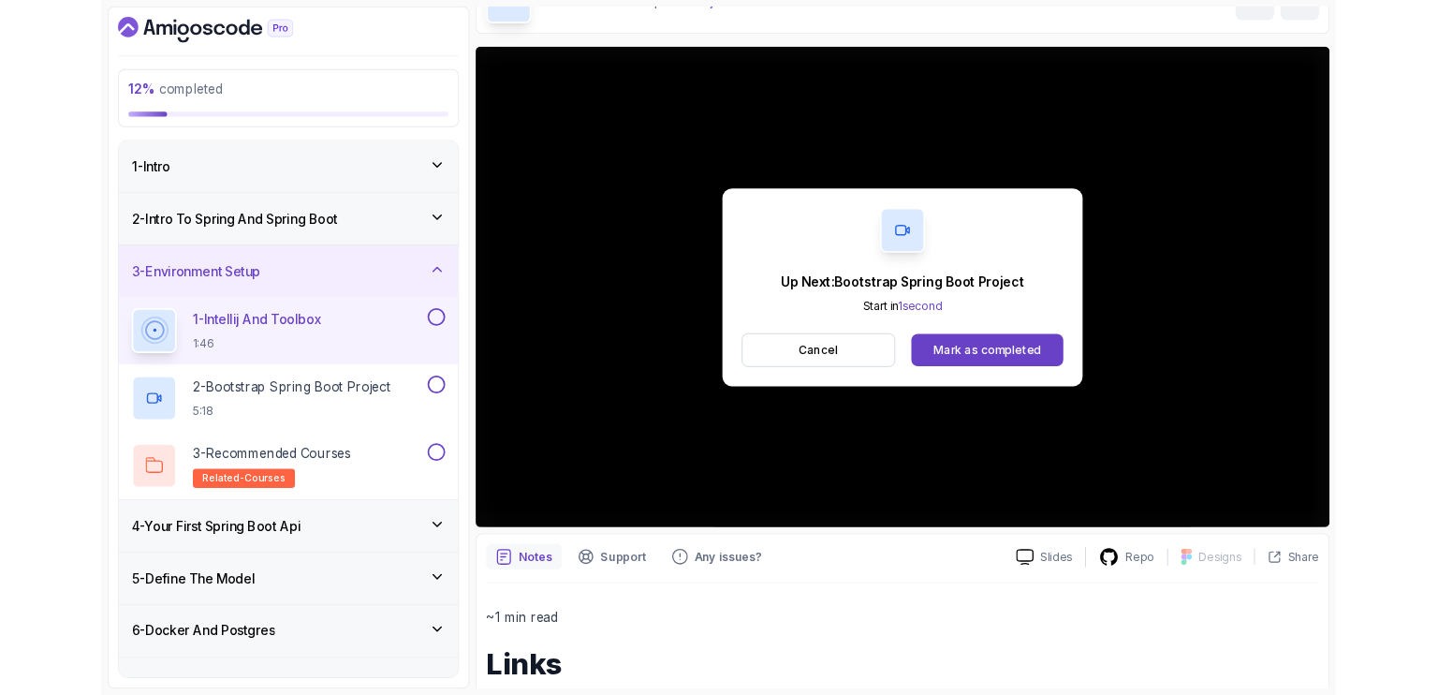
scroll to position [112, 0]
